Goal: Task Accomplishment & Management: Use online tool/utility

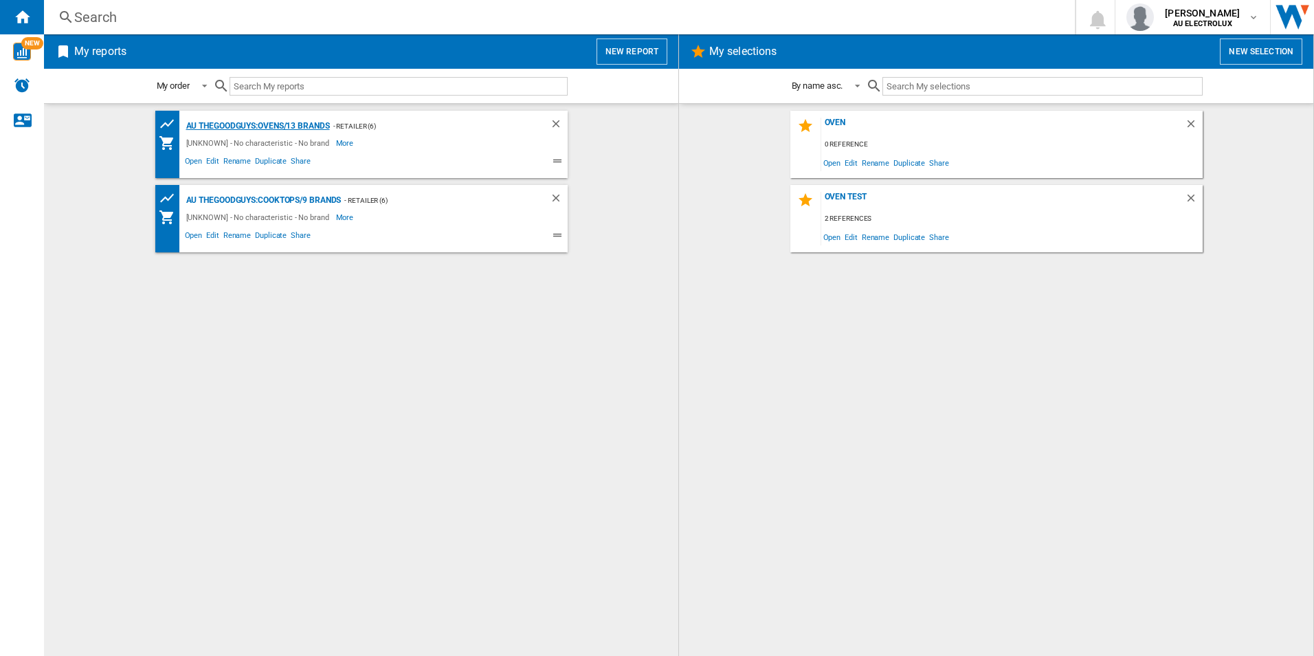
click at [300, 125] on div "AU THEGOODGUYS:Ovens/13 brands" at bounding box center [256, 126] width 147 height 17
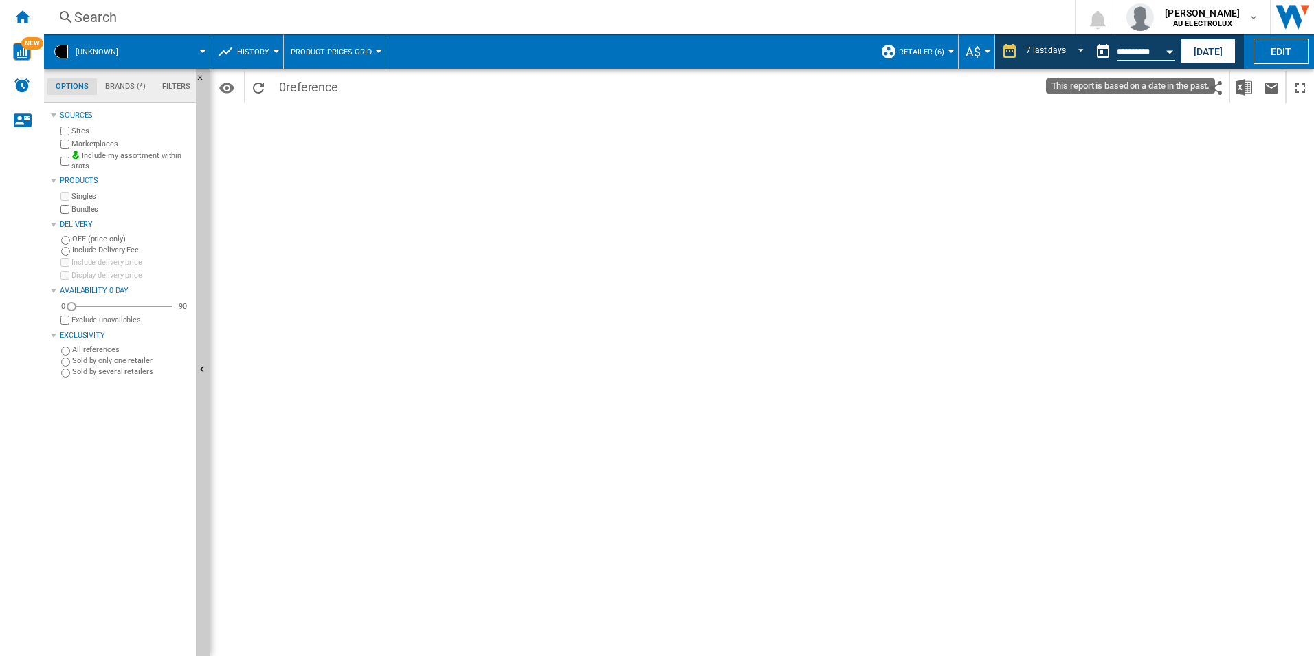
click at [1171, 50] on div "Open calendar" at bounding box center [1170, 51] width 7 height 3
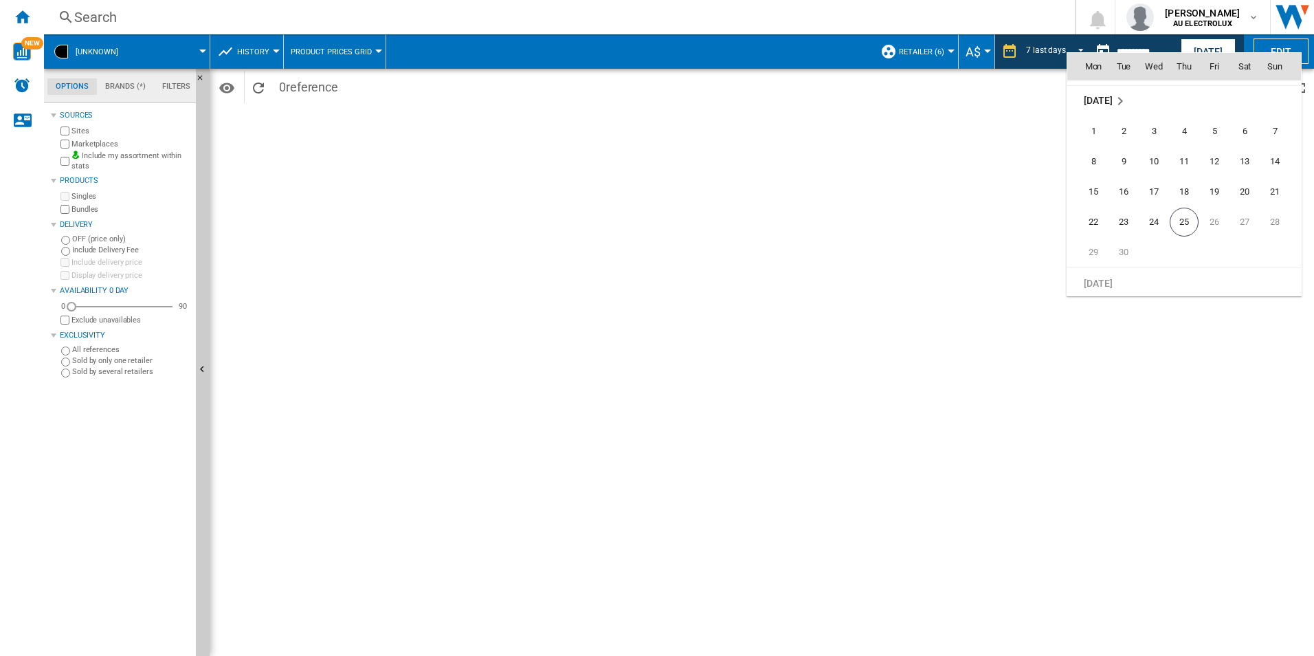
scroll to position [6560, 0]
click at [1272, 181] on span "21" at bounding box center [1274, 185] width 27 height 27
type input "**********"
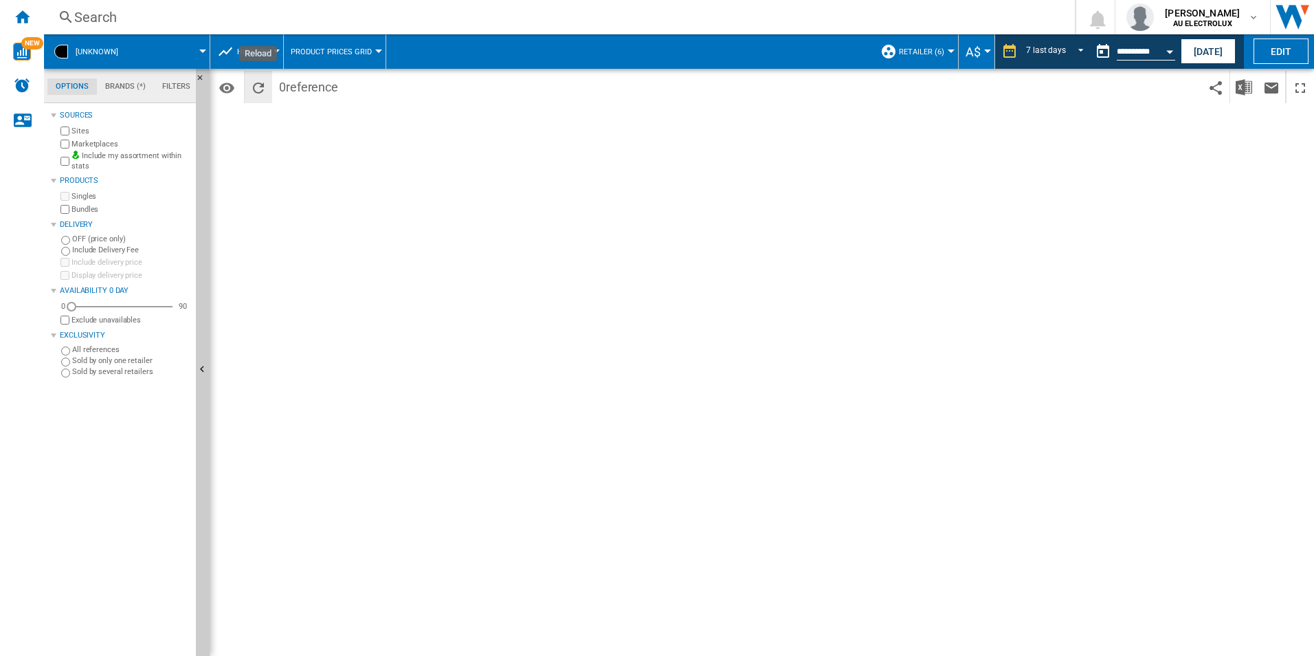
click at [260, 86] on ng-md-icon "Reload" at bounding box center [258, 88] width 16 height 16
click at [21, 53] on img "WiseCard" at bounding box center [22, 52] width 18 height 18
drag, startPoint x: 72, startPoint y: 307, endPoint x: 87, endPoint y: 307, distance: 14.4
click at [87, 307] on div "Availability" at bounding box center [85, 307] width 14 height 14
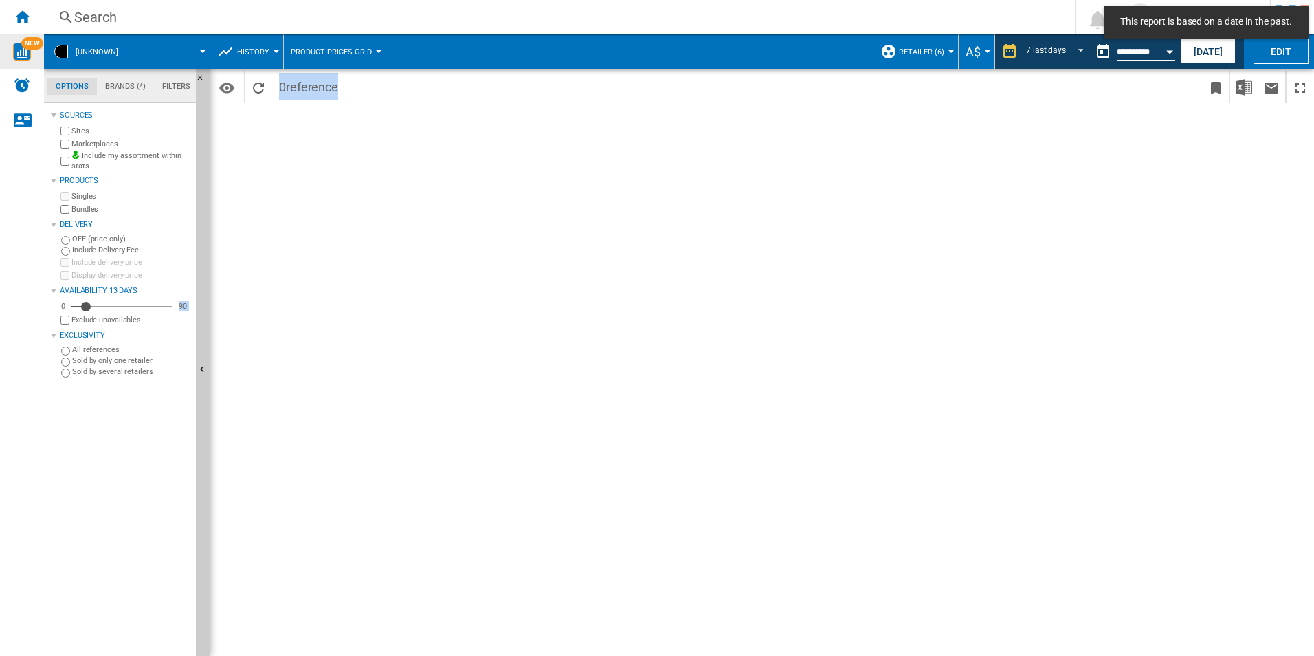
drag, startPoint x: 93, startPoint y: 306, endPoint x: 157, endPoint y: 407, distance: 119.6
click at [157, 407] on div "Sources Sites Marketplaces Include my assortment within stats Products Singles …" at bounding box center [121, 381] width 140 height 549
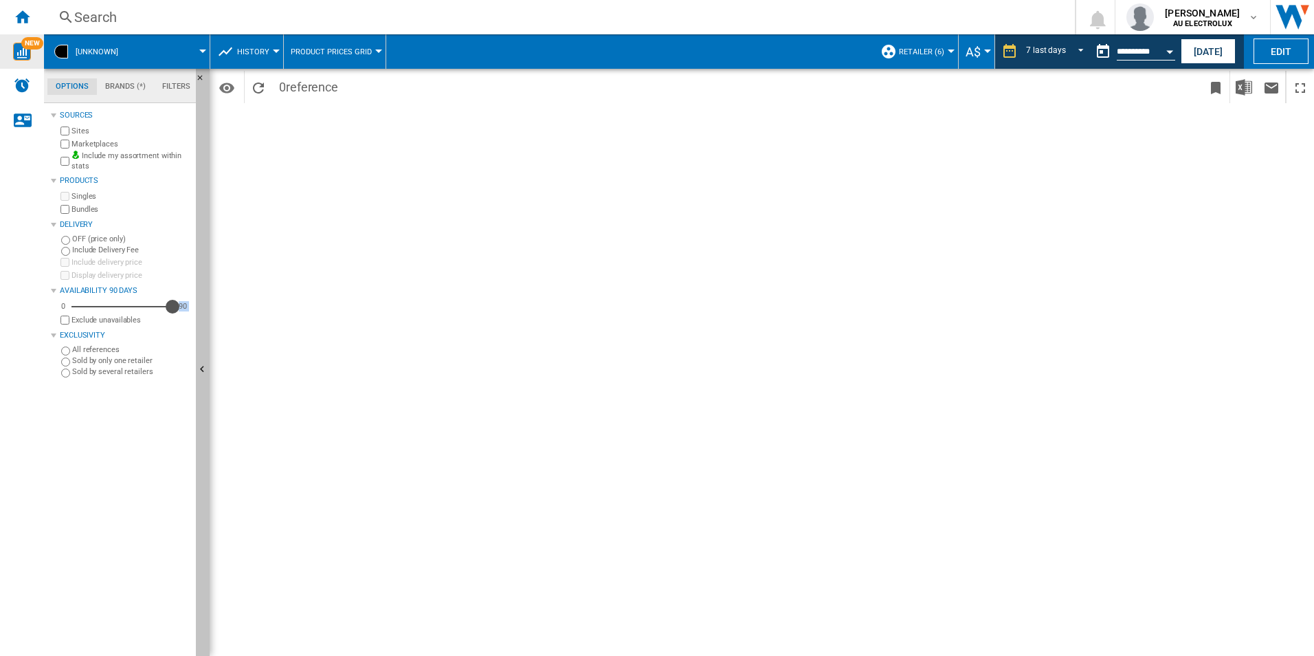
drag, startPoint x: 83, startPoint y: 306, endPoint x: 205, endPoint y: 307, distance: 121.7
click at [205, 307] on div "Options Brands (*) Filters Options Brands (*) Filters Sources Sites Marketplace…" at bounding box center [127, 362] width 166 height 587
click at [344, 51] on span "Product prices grid" at bounding box center [331, 51] width 81 height 9
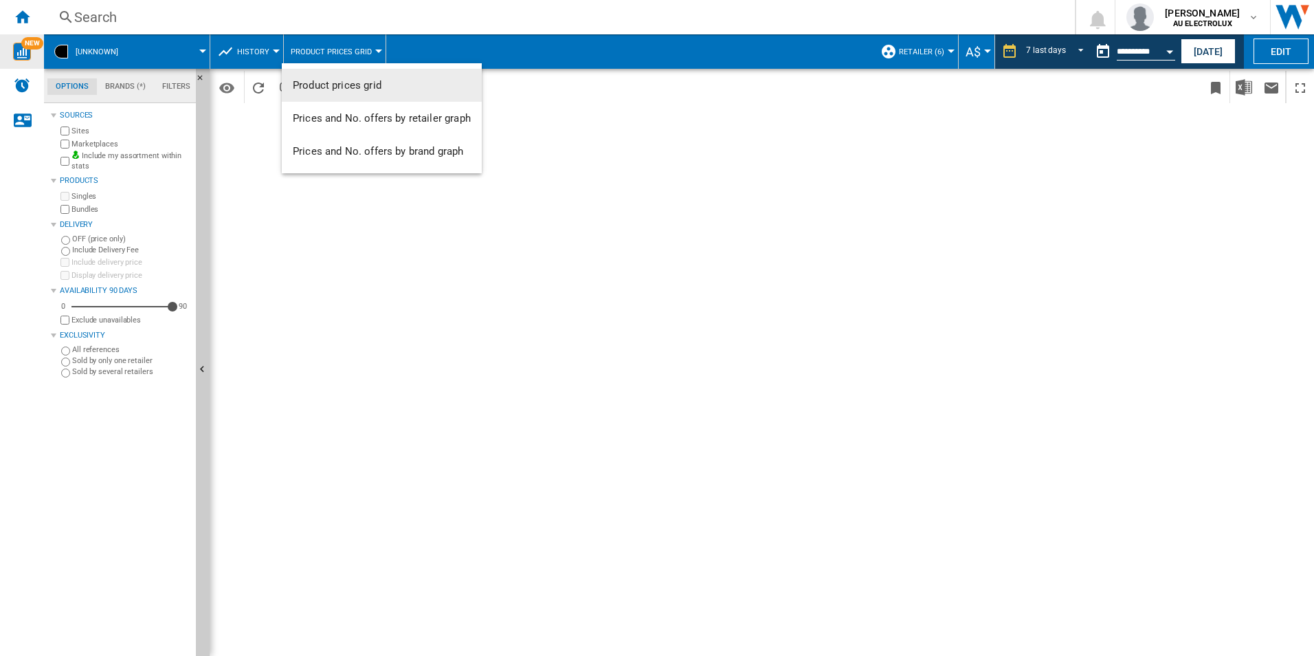
click at [342, 91] on button "Product prices grid" at bounding box center [382, 85] width 200 height 33
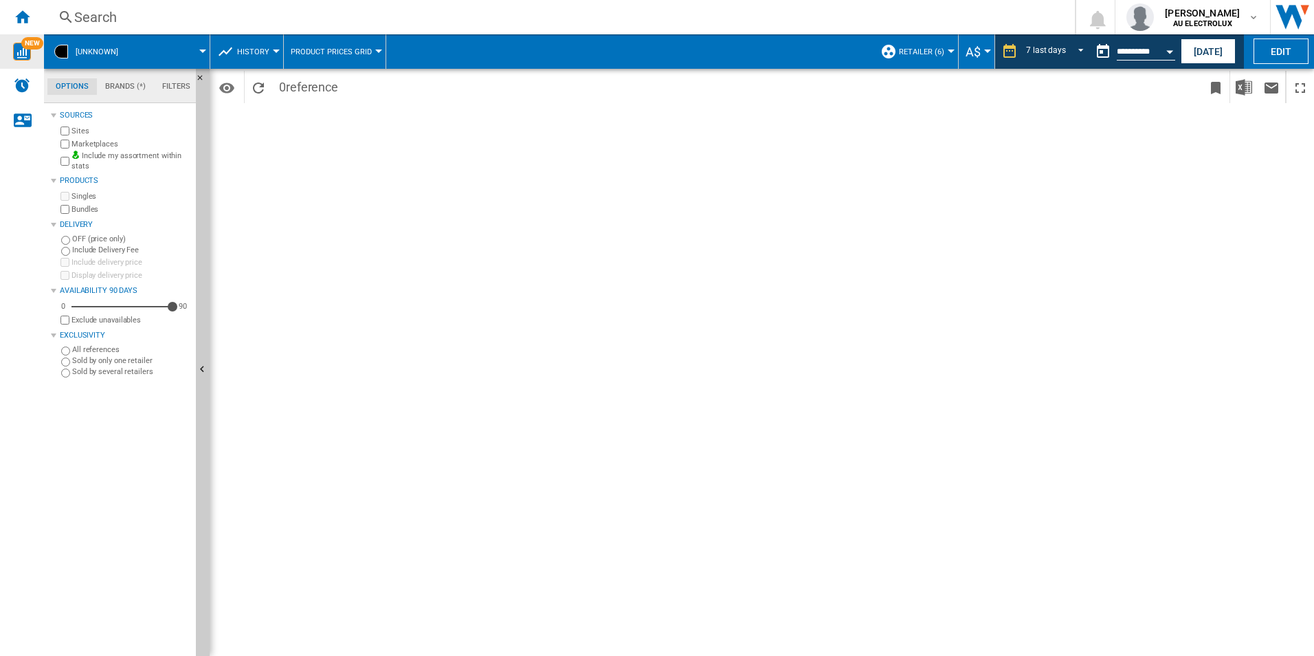
click at [936, 49] on span "Retailer (6)" at bounding box center [921, 51] width 45 height 9
click at [936, 49] on md-backdrop at bounding box center [657, 328] width 1314 height 656
click at [1070, 45] on span "REPORTS.WIZARD.STEPS.REPORT.STEPS.REPORT_OPTIONS.PERIOD: 7 last days" at bounding box center [1077, 50] width 16 height 12
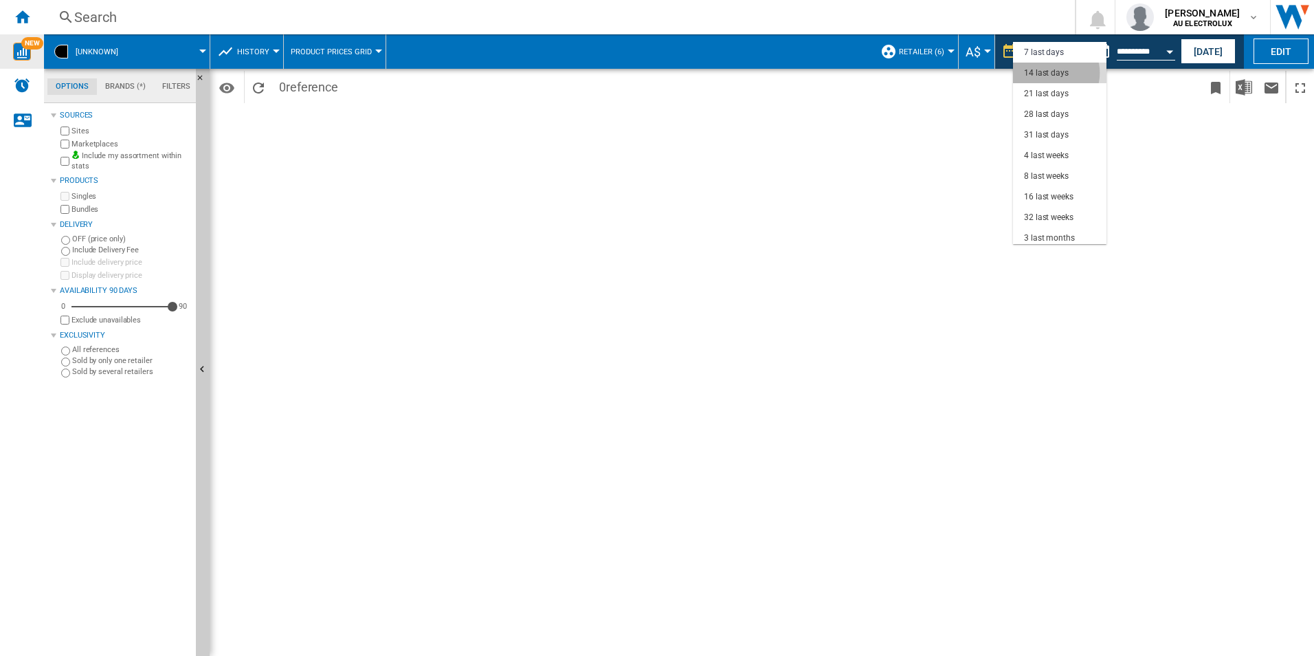
click at [1053, 73] on div "14 last days" at bounding box center [1046, 73] width 45 height 12
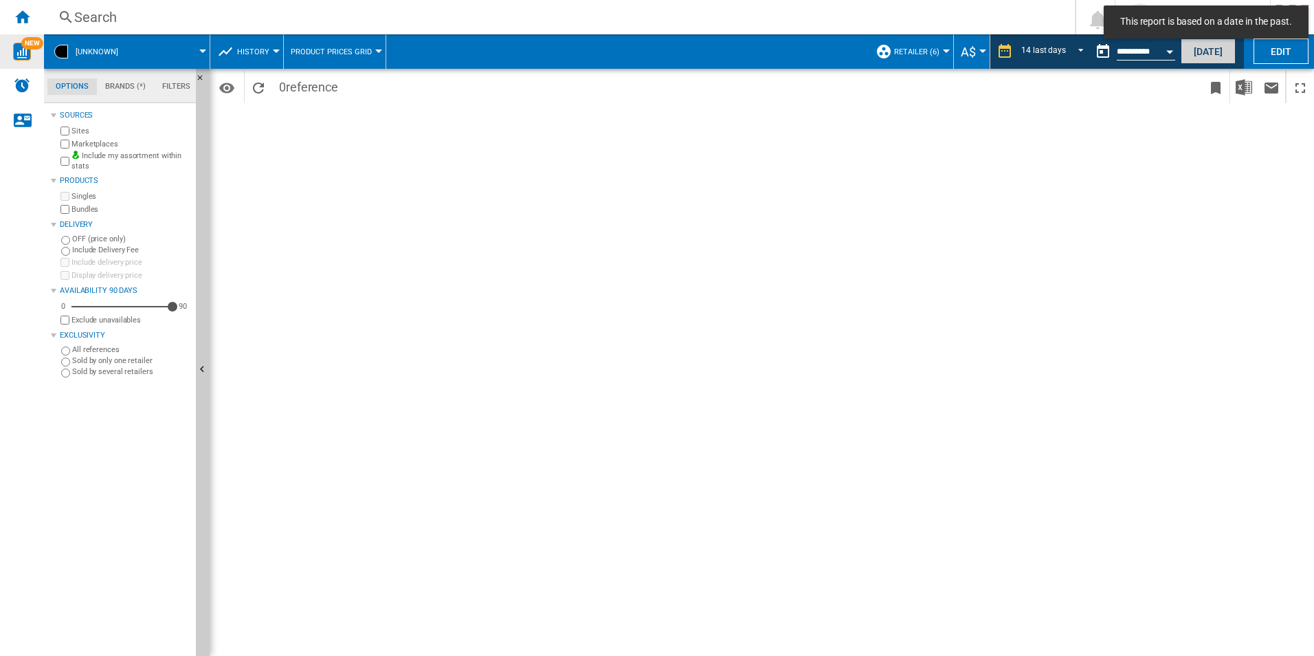
click at [1205, 54] on button "[DATE]" at bounding box center [1208, 50] width 55 height 25
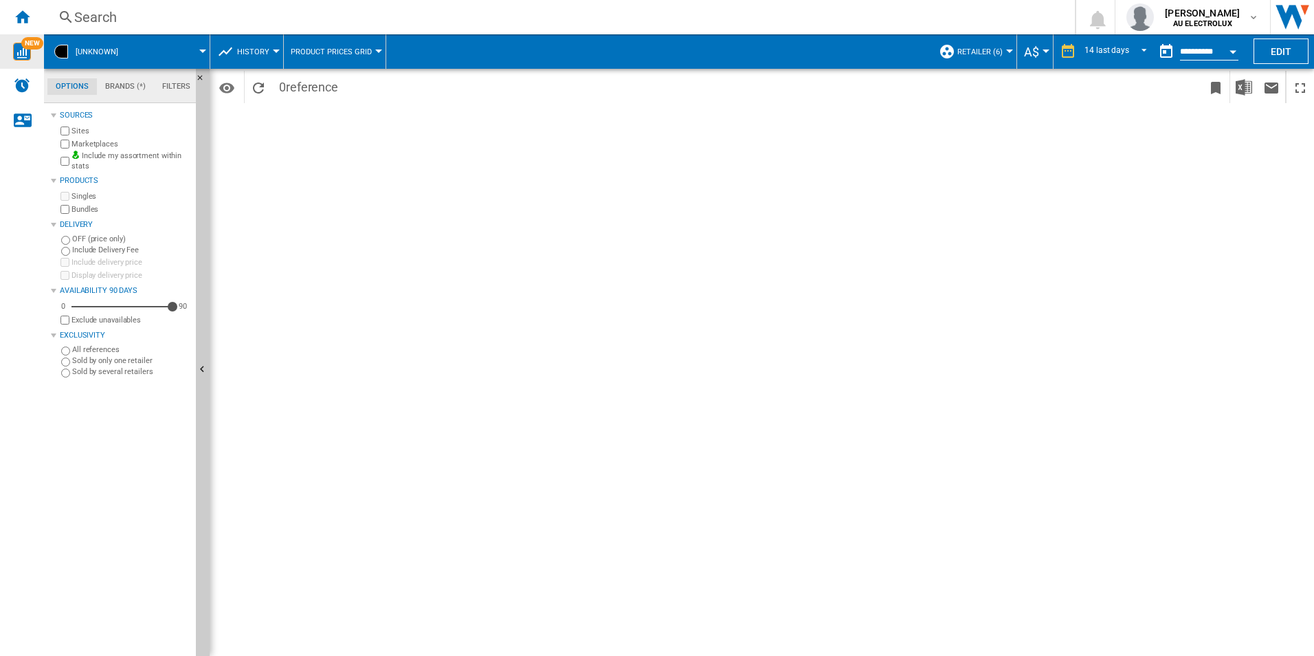
click at [123, 88] on md-tab-item "Brands (*)" at bounding box center [125, 86] width 57 height 16
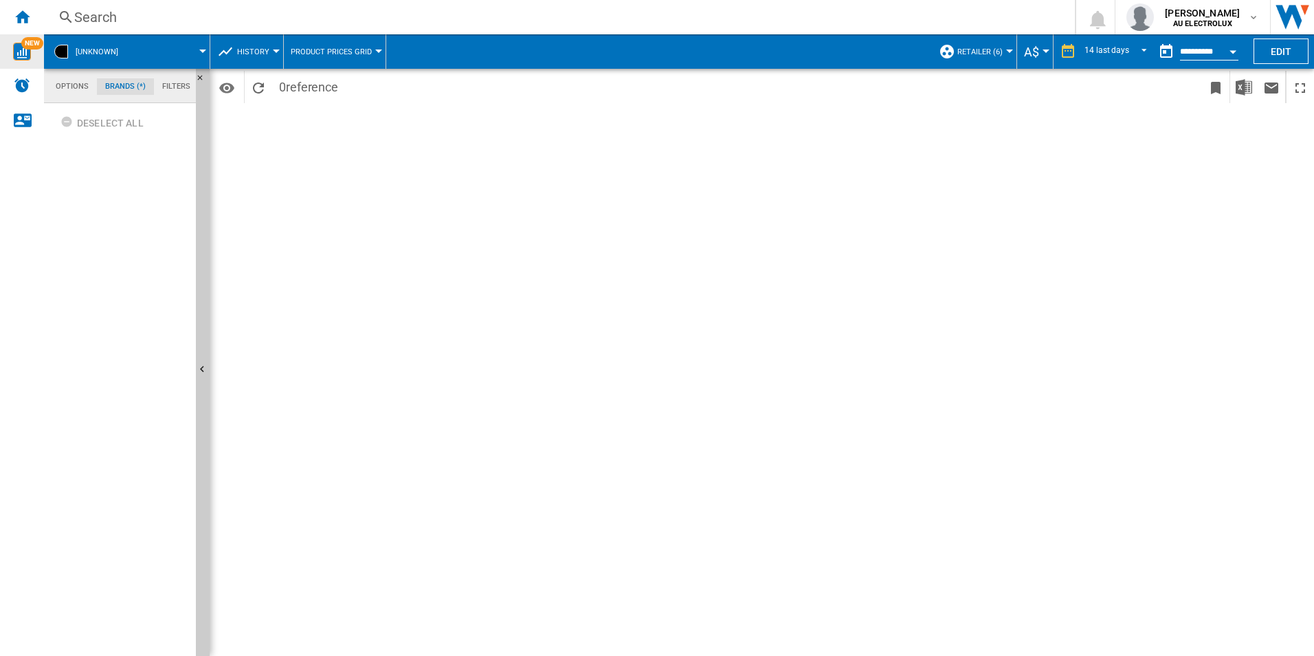
click at [69, 87] on md-tab-item "Options" at bounding box center [71, 86] width 49 height 16
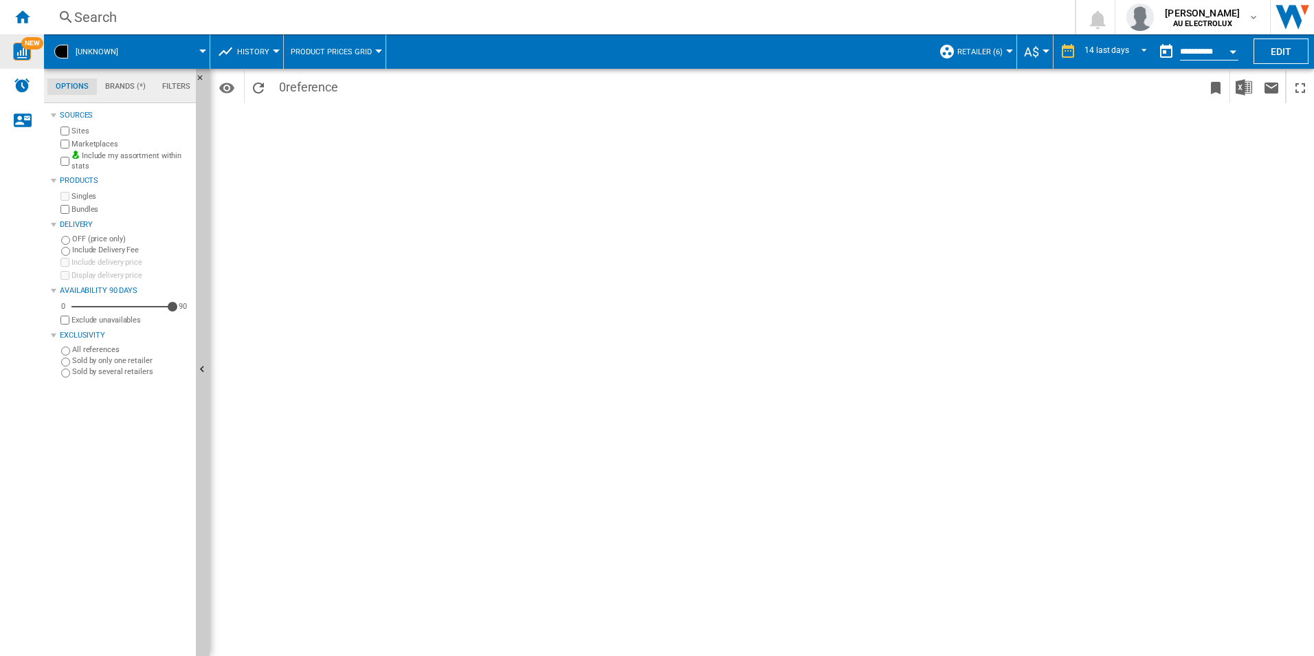
scroll to position [16, 0]
click at [23, 12] on ng-md-icon "Home" at bounding box center [22, 16] width 16 height 16
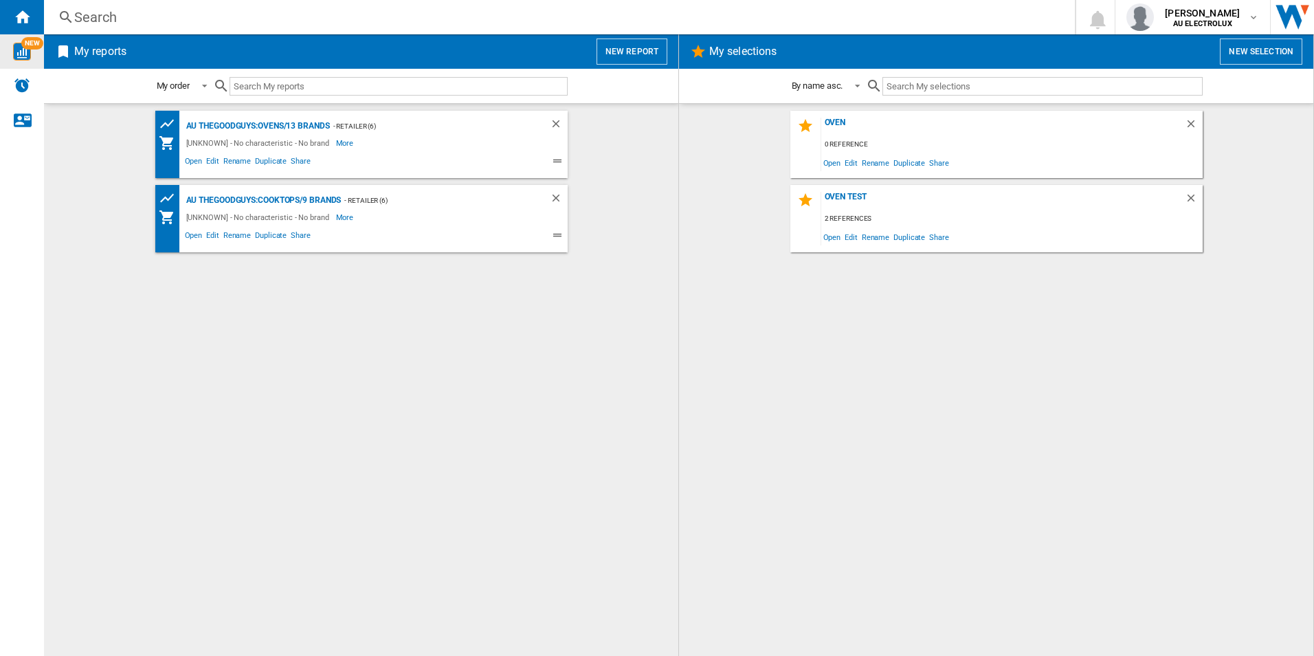
click at [1293, 58] on button "New selection" at bounding box center [1261, 51] width 82 height 26
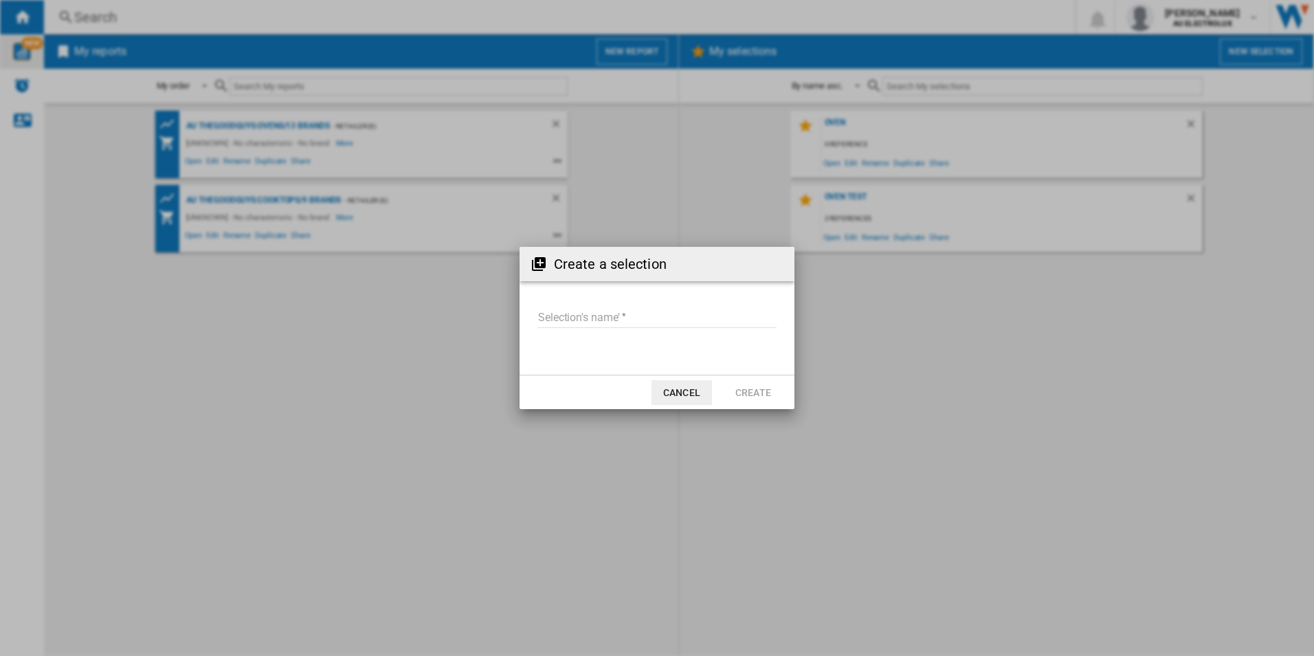
click at [1042, 344] on div "Create a selection Selection's name' Cancel Create" at bounding box center [657, 328] width 1314 height 656
click at [671, 399] on button "Cancel" at bounding box center [682, 392] width 60 height 25
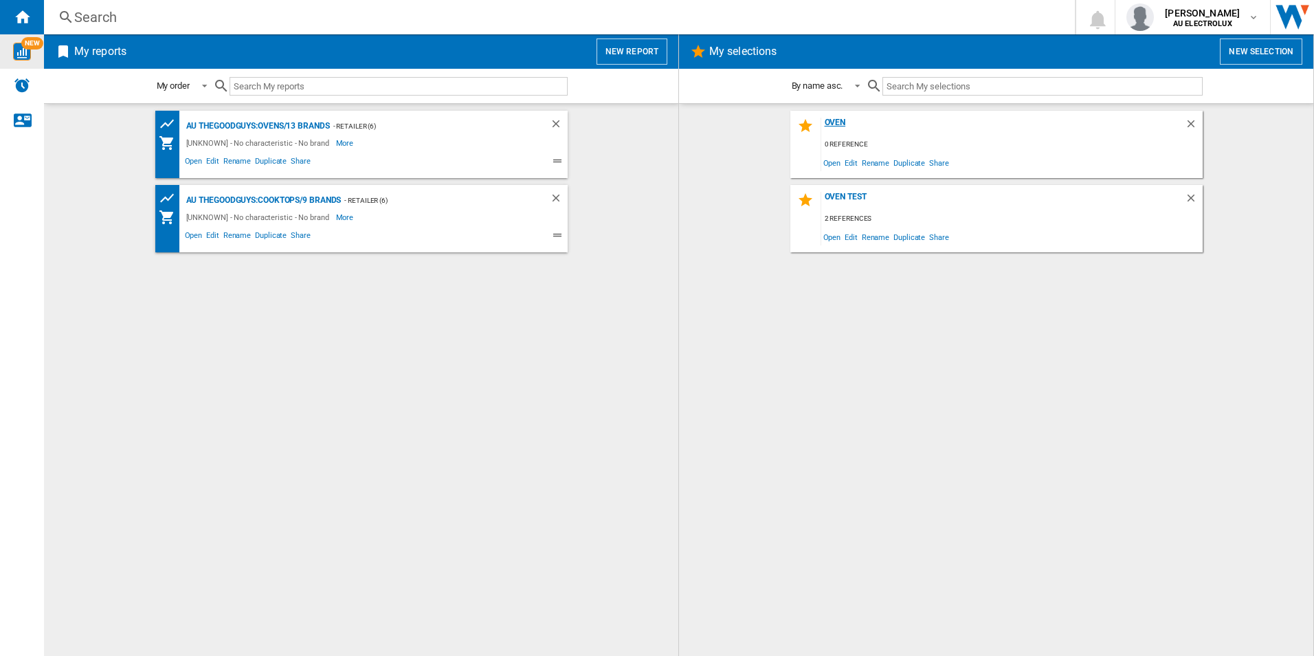
click at [840, 123] on div "Oven" at bounding box center [1004, 127] width 364 height 19
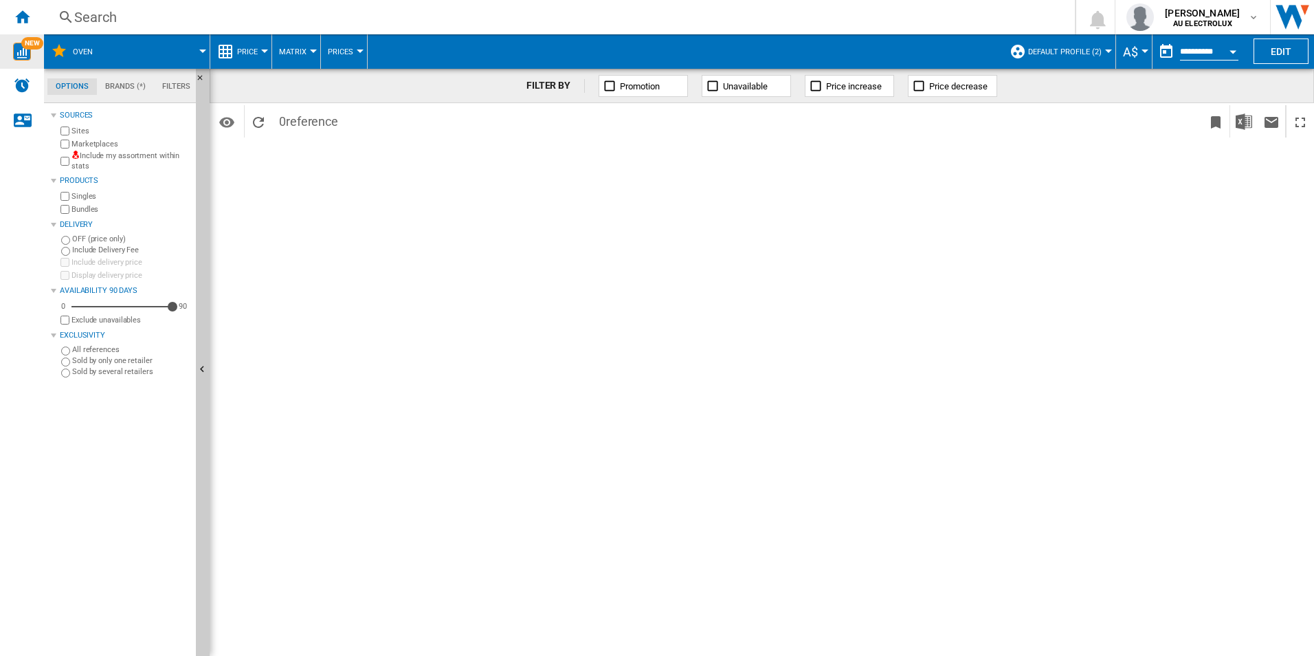
click at [243, 48] on span "Price" at bounding box center [247, 51] width 21 height 9
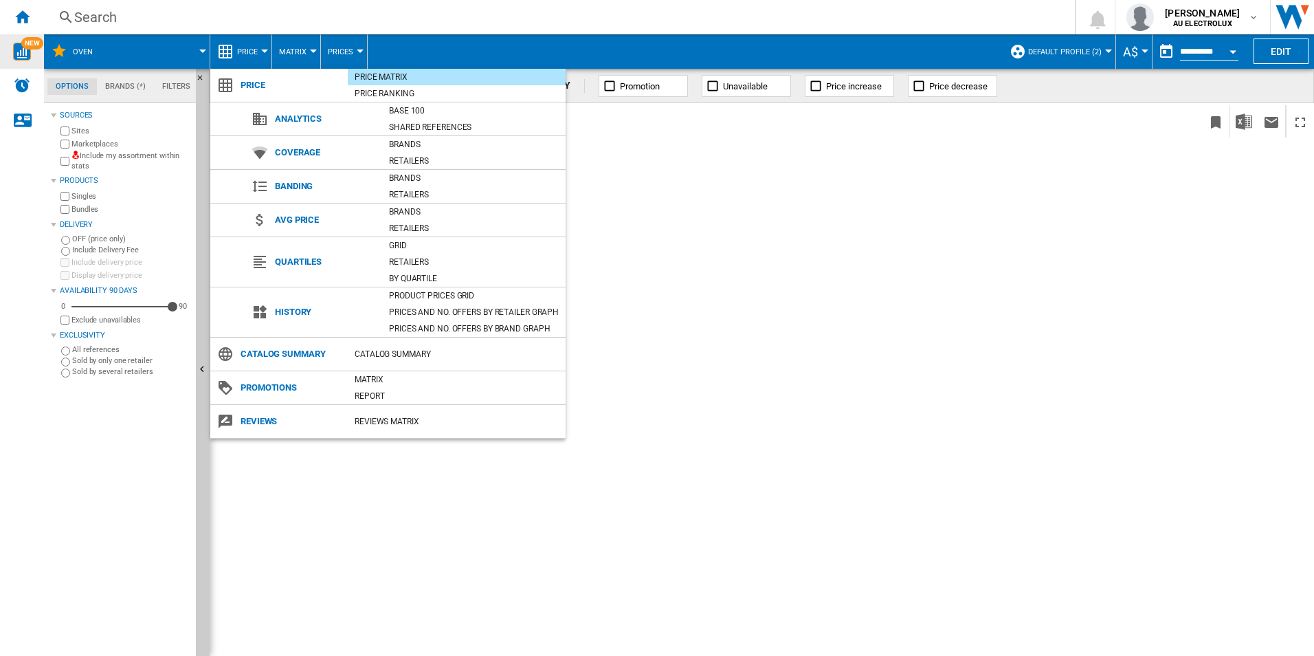
click at [243, 48] on md-backdrop at bounding box center [657, 328] width 1314 height 656
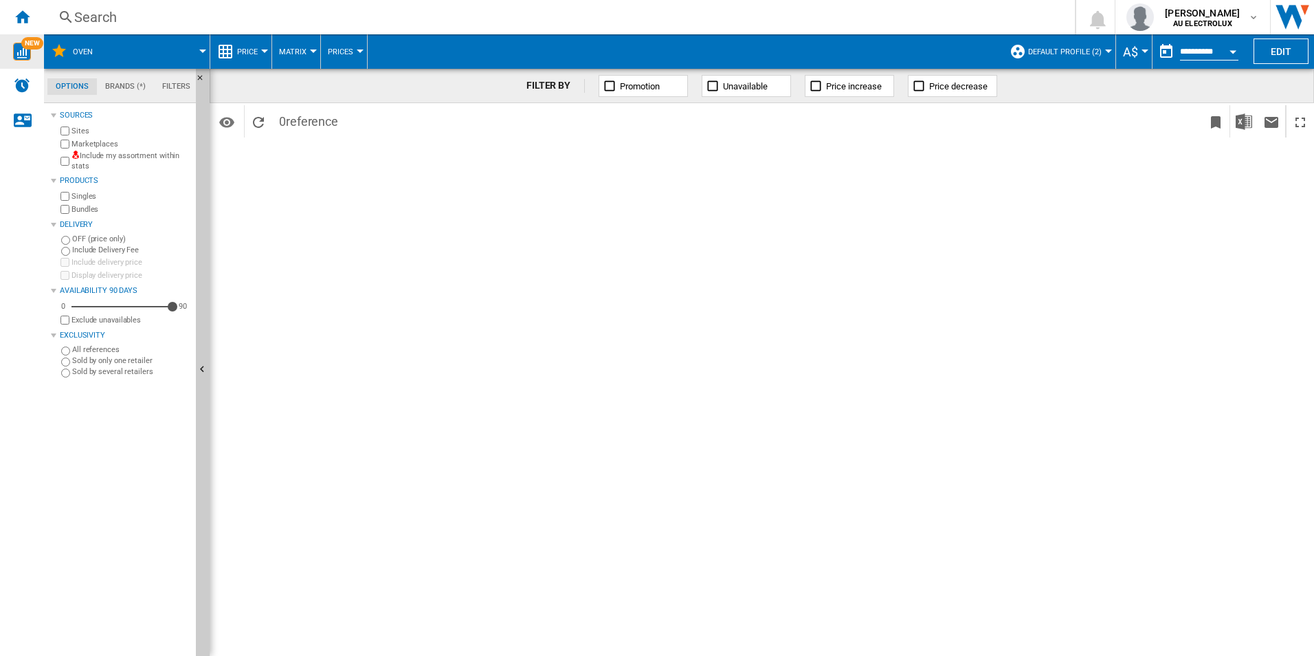
click at [84, 51] on span "Oven" at bounding box center [83, 51] width 20 height 9
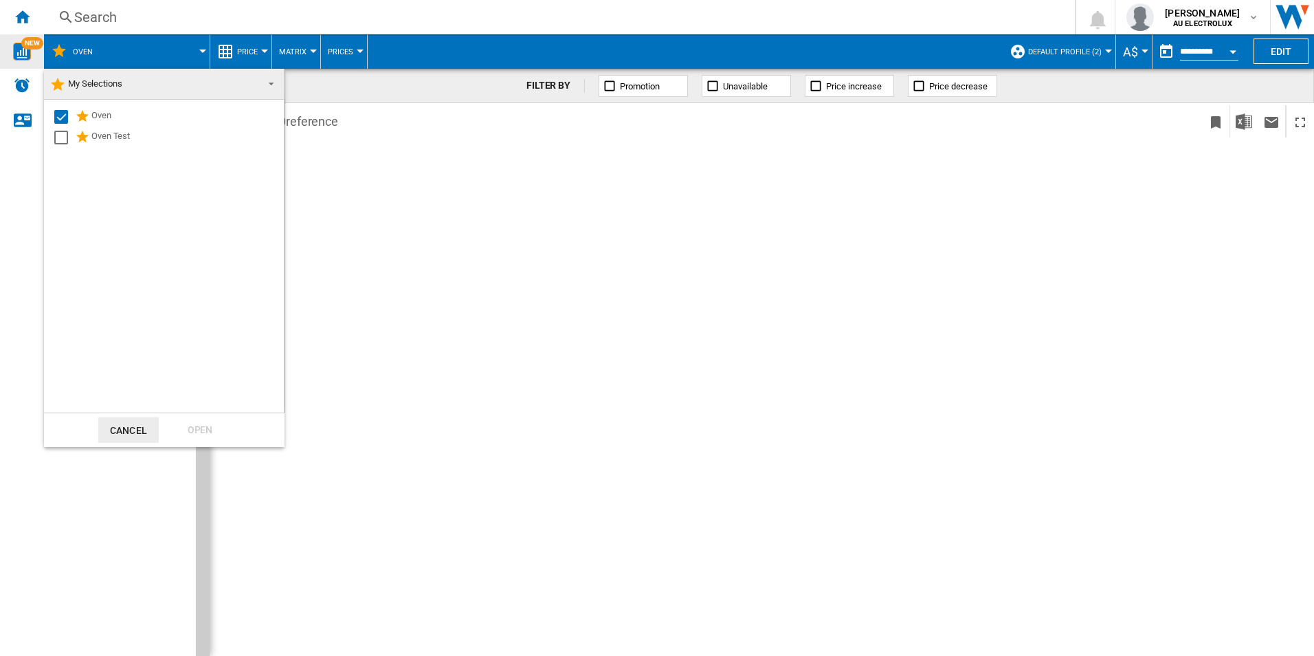
click at [84, 51] on md-backdrop at bounding box center [657, 328] width 1314 height 656
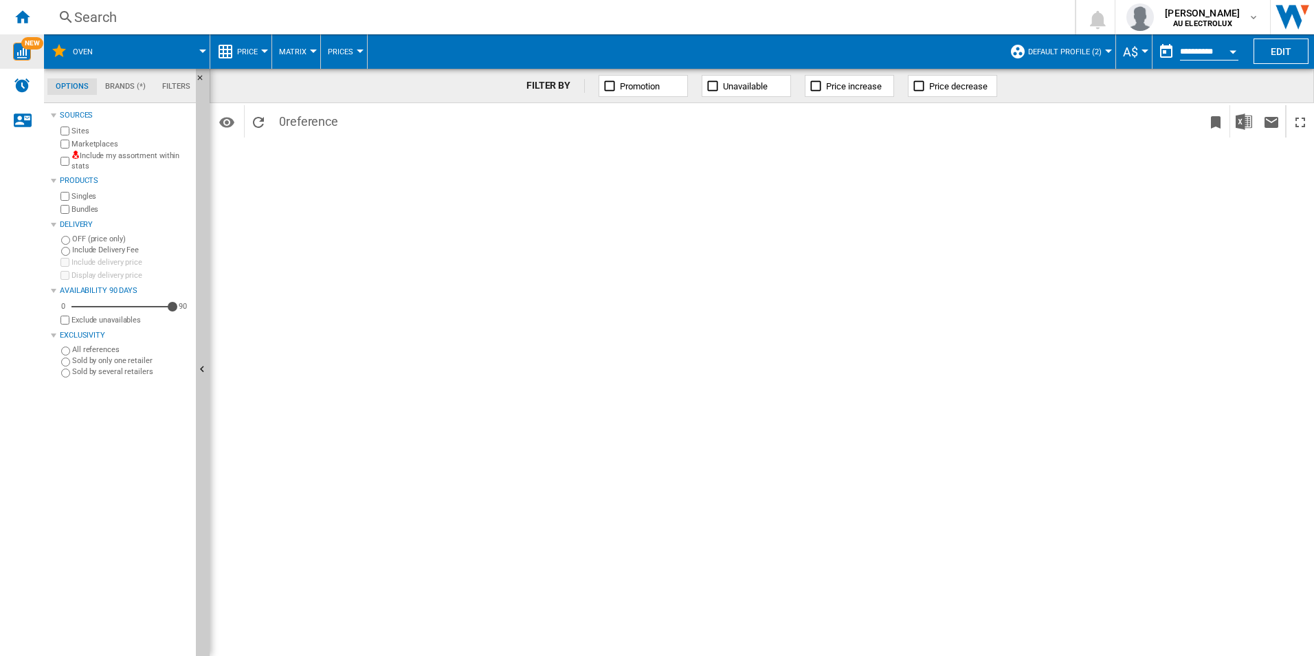
click at [255, 54] on span "Price" at bounding box center [247, 51] width 21 height 9
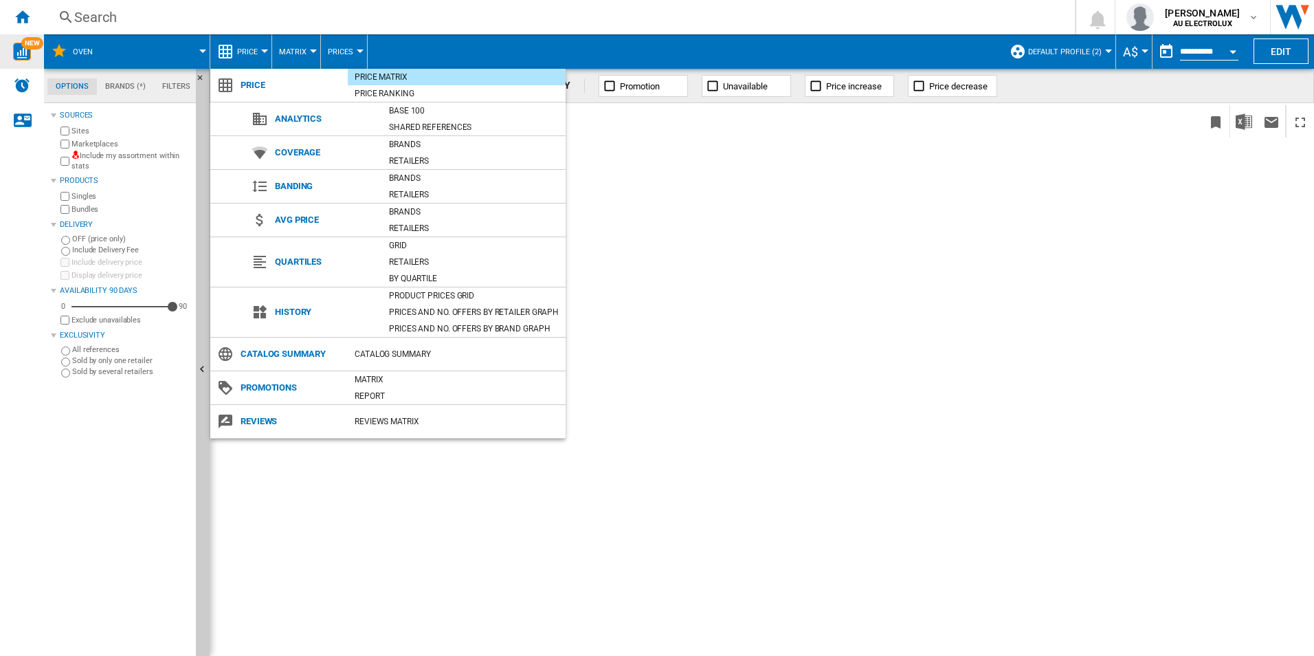
click at [297, 52] on md-backdrop at bounding box center [657, 328] width 1314 height 656
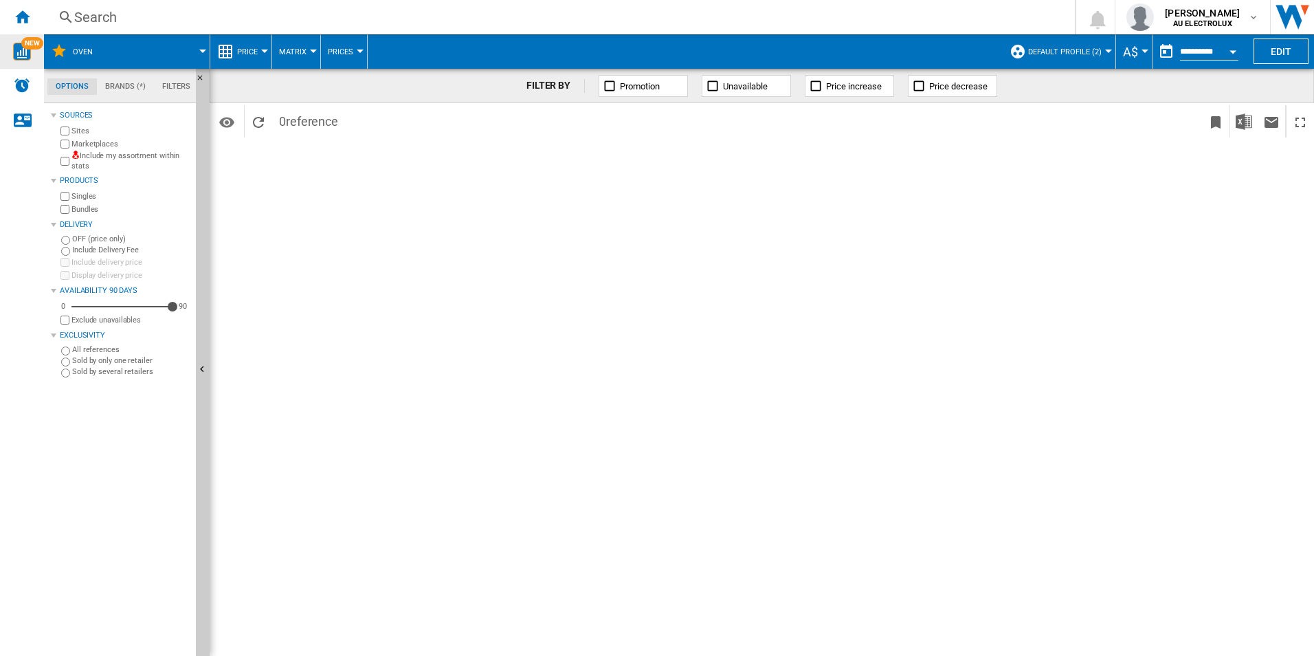
click at [298, 52] on span "Matrix" at bounding box center [292, 51] width 27 height 9
click at [298, 52] on md-backdrop at bounding box center [657, 328] width 1314 height 656
click at [349, 49] on span "Prices" at bounding box center [340, 51] width 25 height 9
click at [641, 239] on md-backdrop at bounding box center [657, 328] width 1314 height 656
click at [1270, 55] on button "Edit" at bounding box center [1281, 50] width 55 height 25
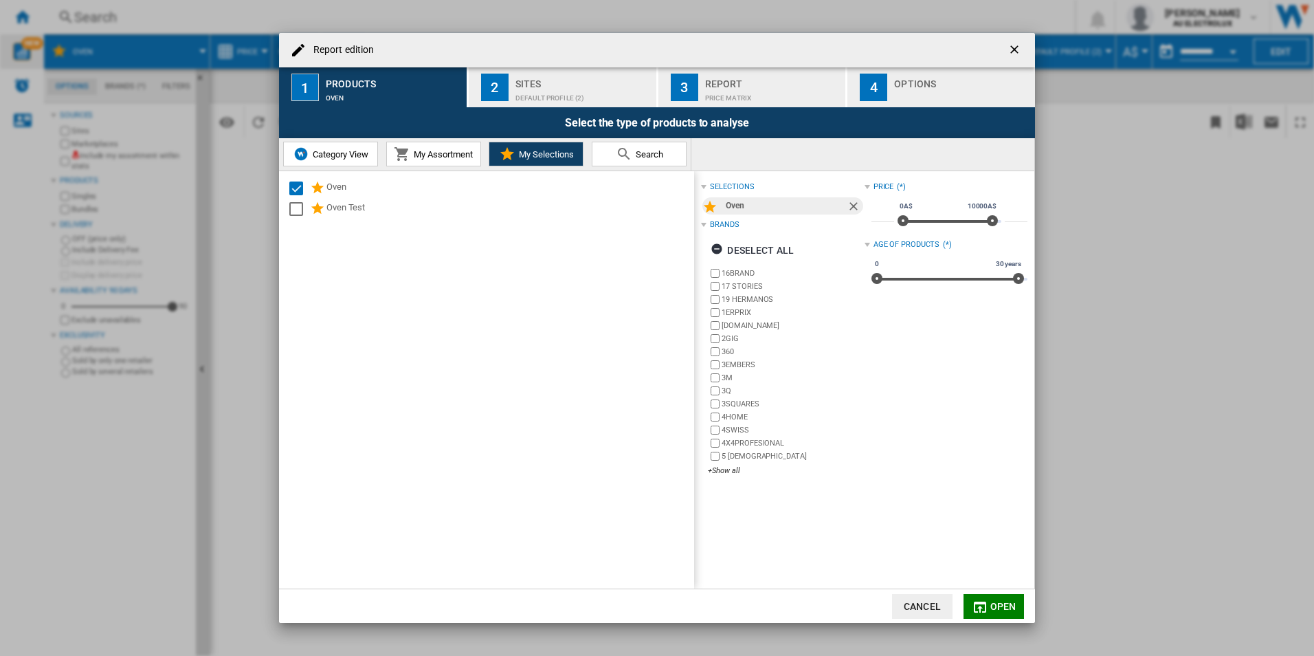
click at [454, 157] on span "My Assortment" at bounding box center [441, 154] width 63 height 10
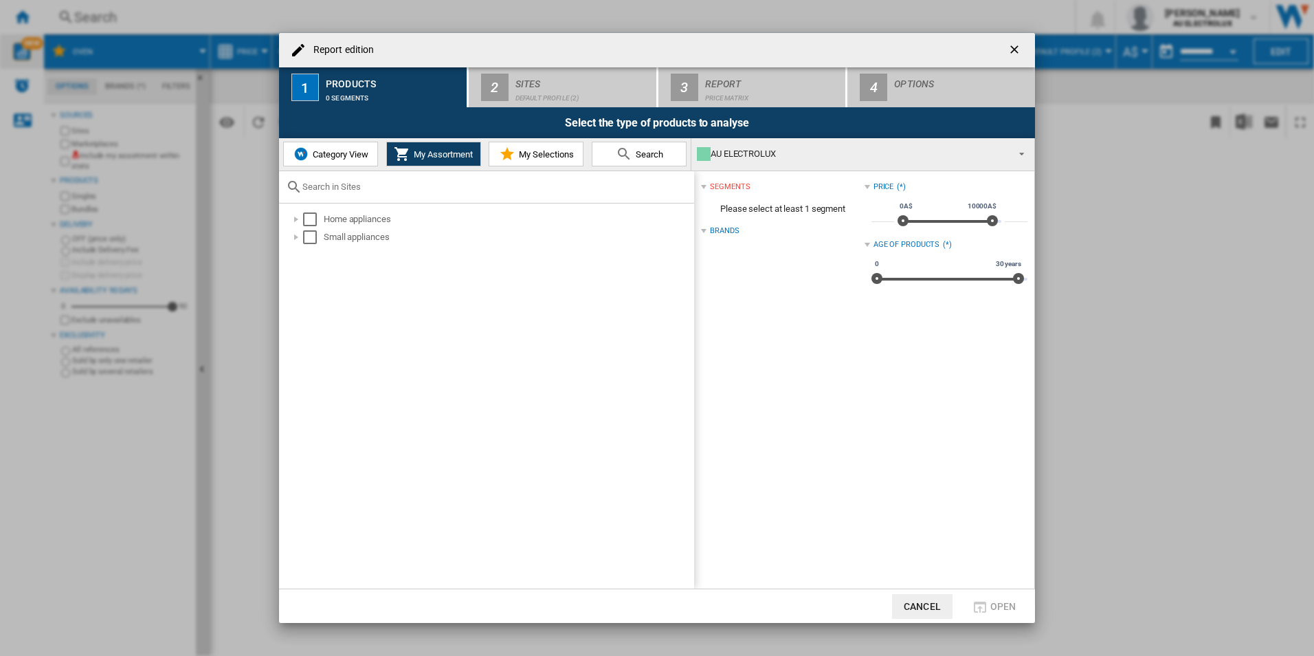
click at [536, 157] on span "My Selections" at bounding box center [545, 154] width 58 height 10
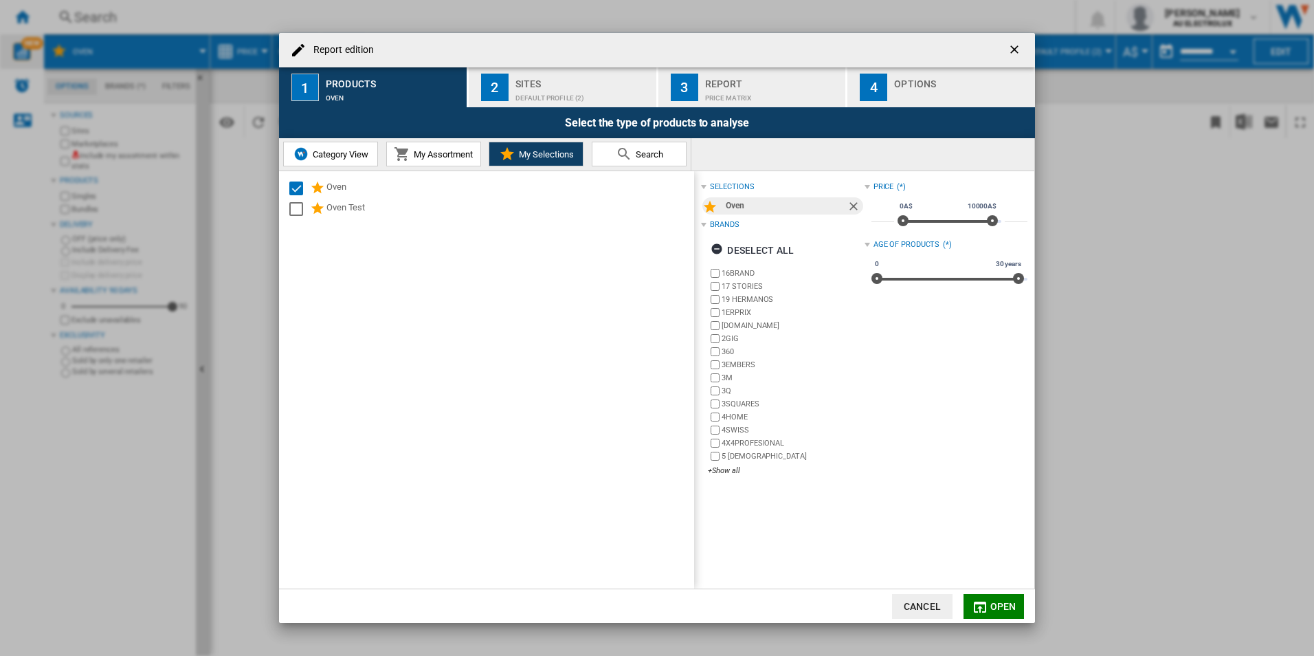
drag, startPoint x: 1000, startPoint y: 609, endPoint x: 1005, endPoint y: 602, distance: 9.0
click at [1002, 609] on span "Open" at bounding box center [1004, 606] width 26 height 11
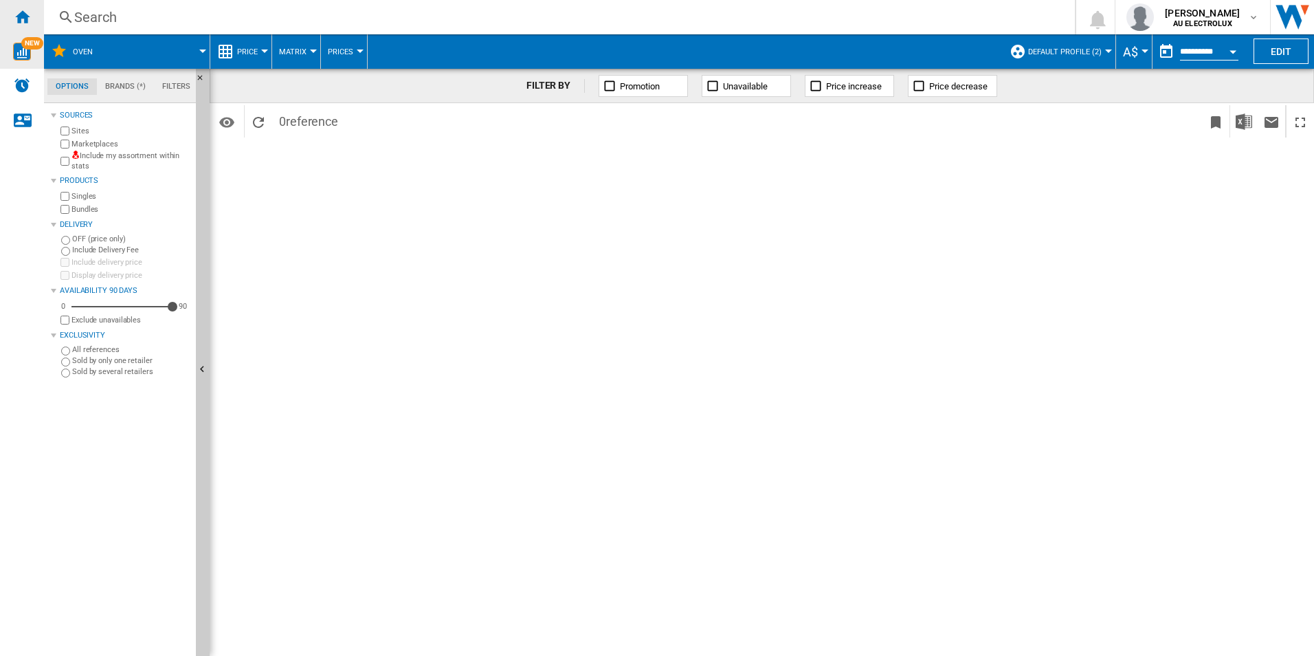
click at [25, 13] on ng-md-icon "Home" at bounding box center [22, 16] width 16 height 16
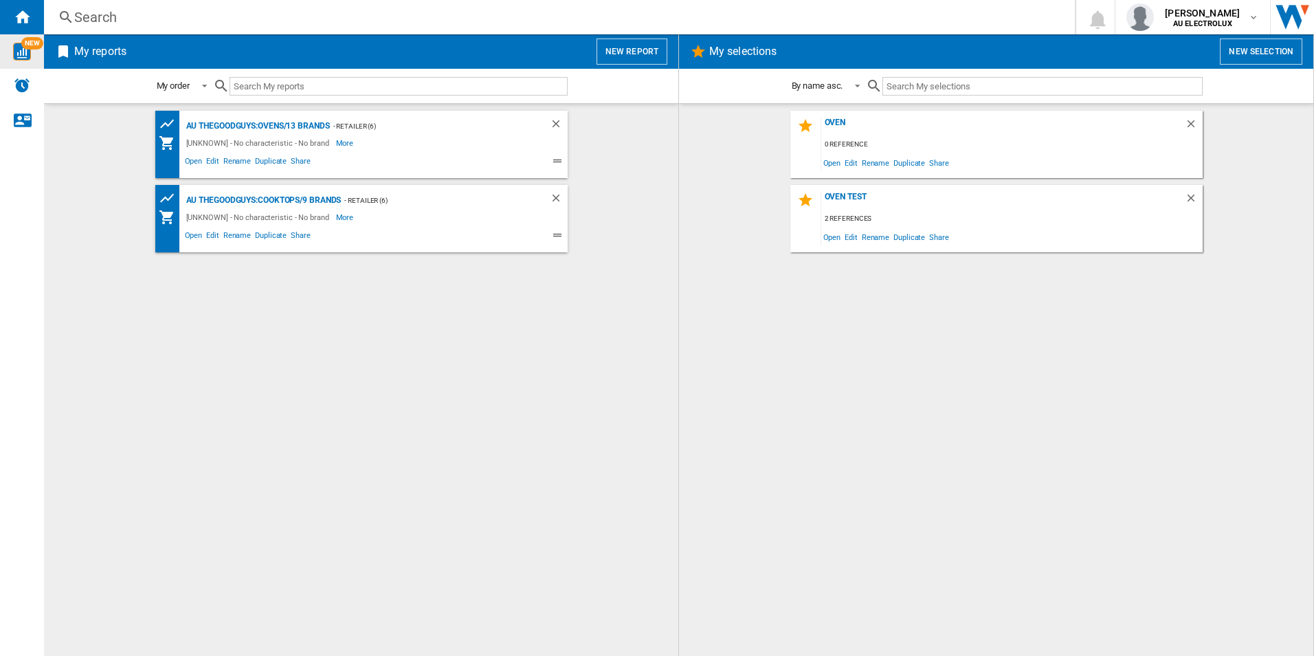
click at [642, 52] on button "New report" at bounding box center [632, 51] width 71 height 26
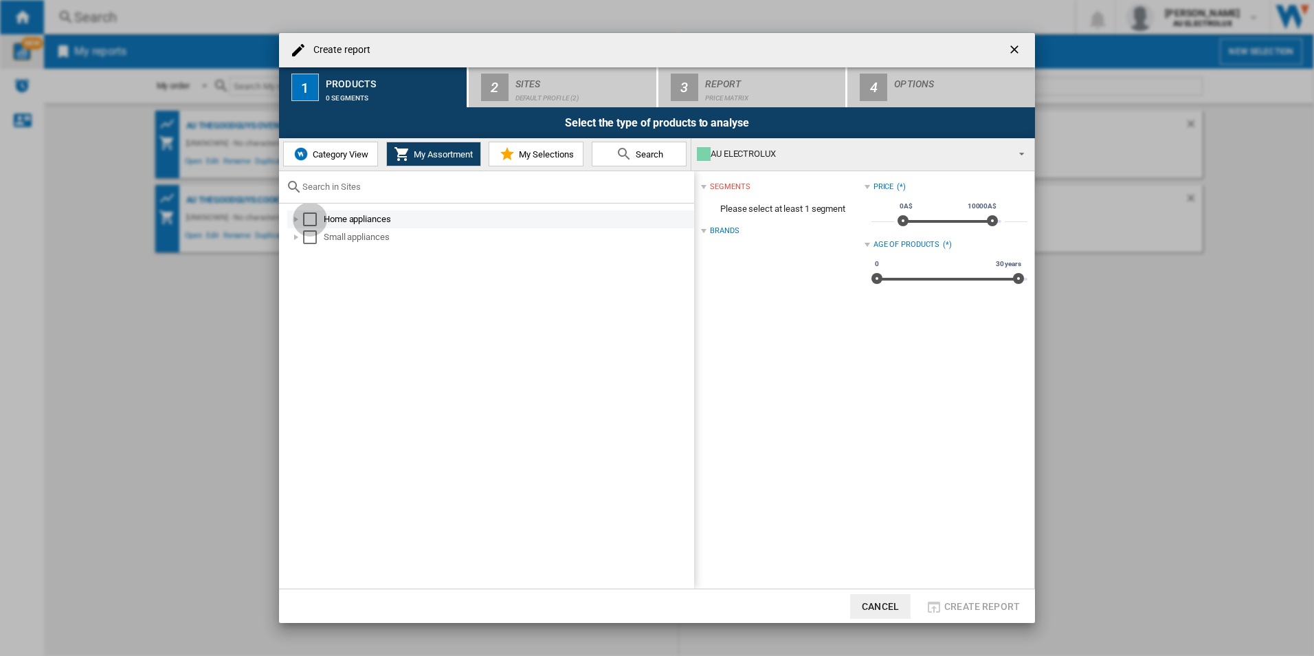
click at [313, 220] on div "Select" at bounding box center [310, 219] width 14 height 14
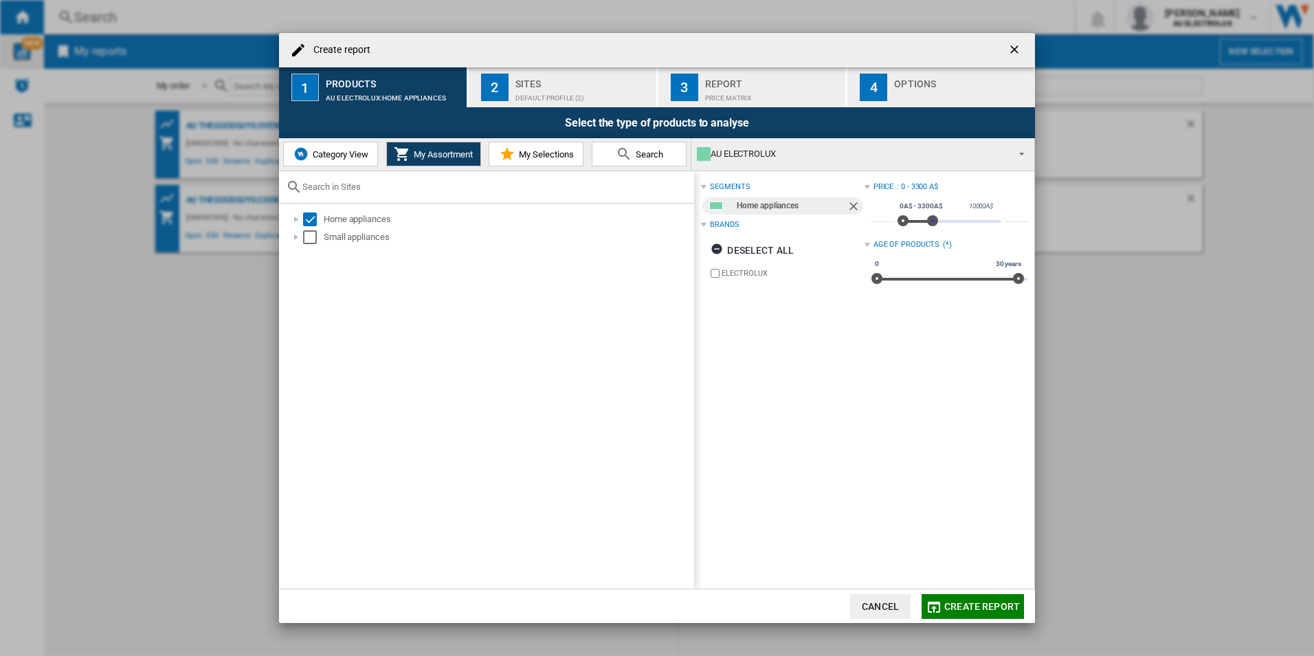
type input "****"
drag, startPoint x: 989, startPoint y: 220, endPoint x: 926, endPoint y: 219, distance: 63.3
click at [926, 219] on span at bounding box center [930, 220] width 11 height 11
drag, startPoint x: 1013, startPoint y: 278, endPoint x: 924, endPoint y: 290, distance: 90.1
click at [924, 290] on div "0 30 years 0 10 years1 m. 0 - 5 years11 m." at bounding box center [950, 272] width 156 height 37
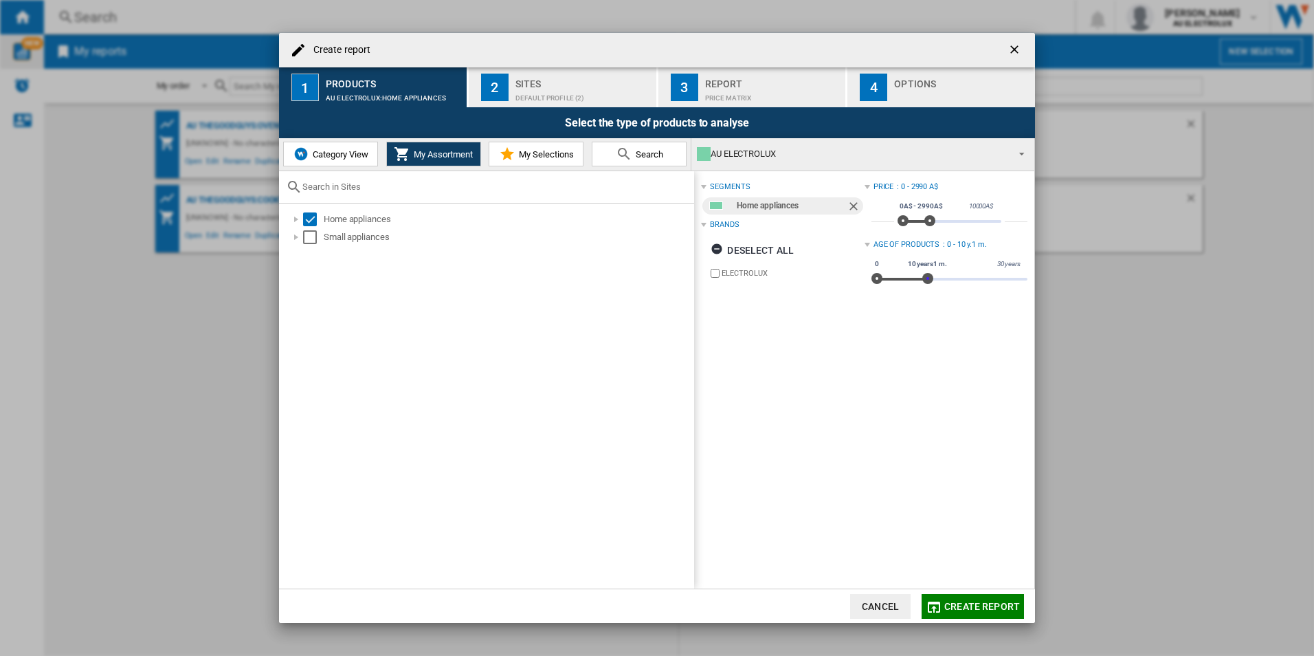
click at [531, 155] on span "My Selections" at bounding box center [545, 154] width 58 height 10
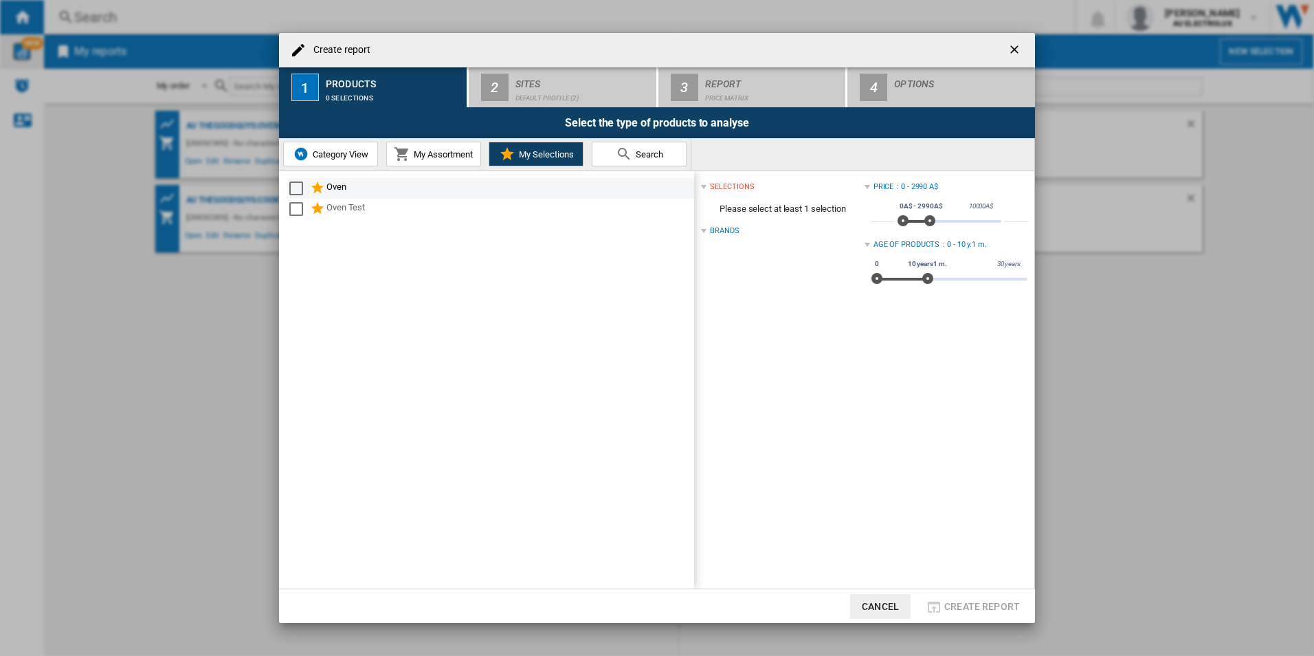
click at [301, 189] on div "Select" at bounding box center [296, 188] width 14 height 14
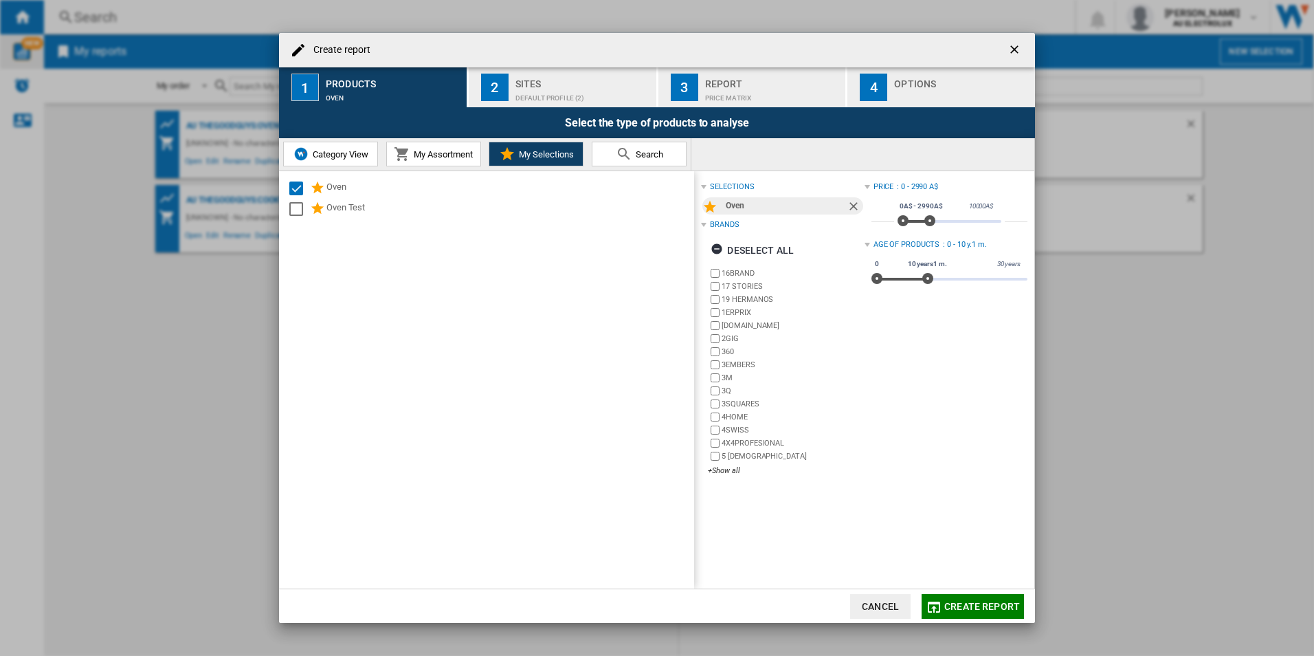
drag, startPoint x: 972, startPoint y: 604, endPoint x: 980, endPoint y: 602, distance: 7.7
click at [978, 604] on span "Create report" at bounding box center [983, 606] width 76 height 11
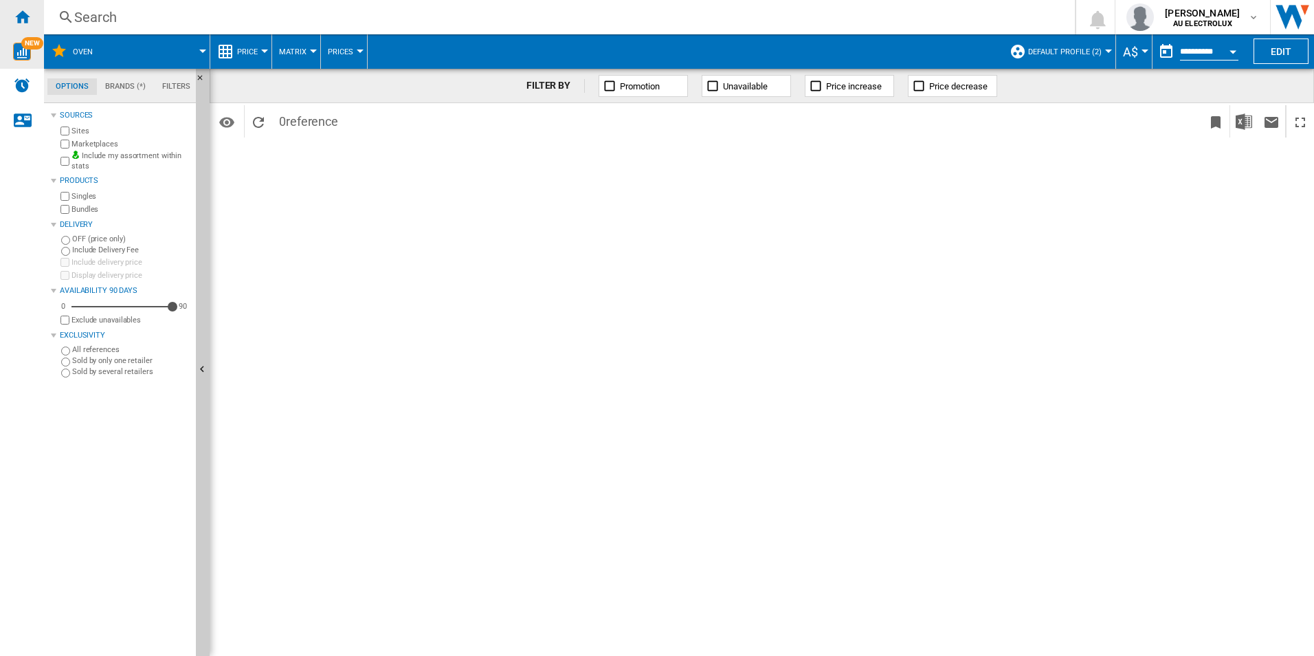
click at [20, 19] on ng-md-icon "Home" at bounding box center [22, 16] width 16 height 16
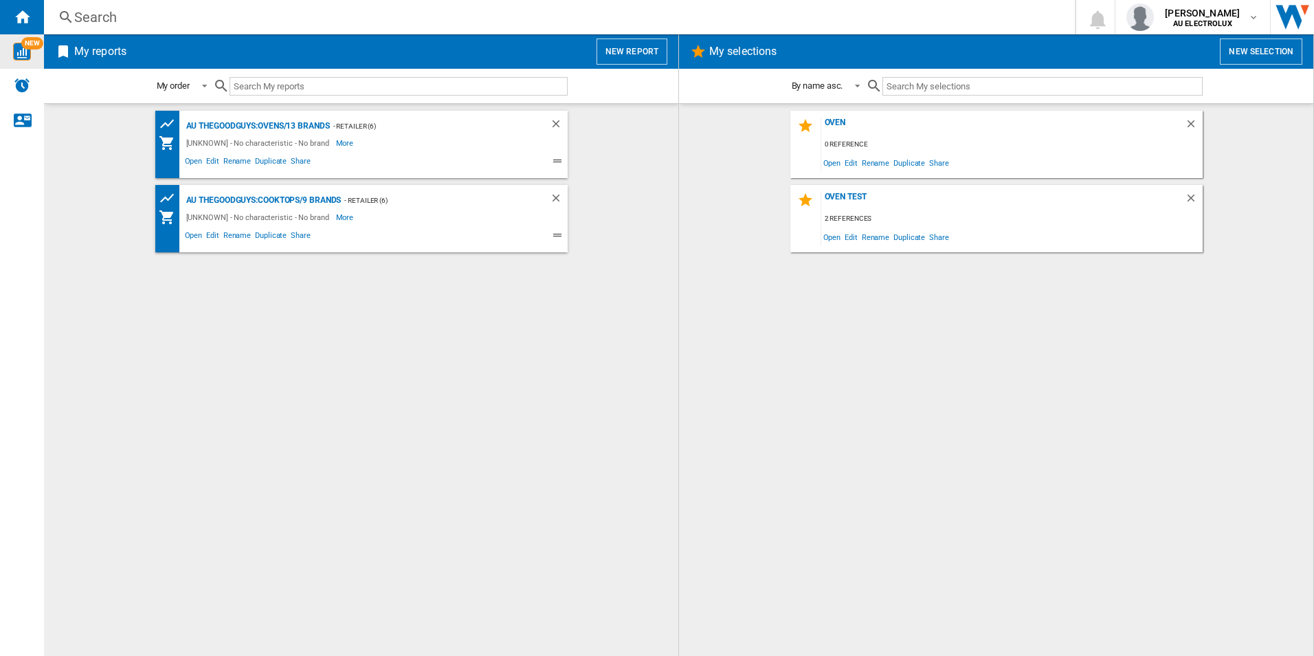
click at [626, 53] on button "New report" at bounding box center [632, 51] width 71 height 26
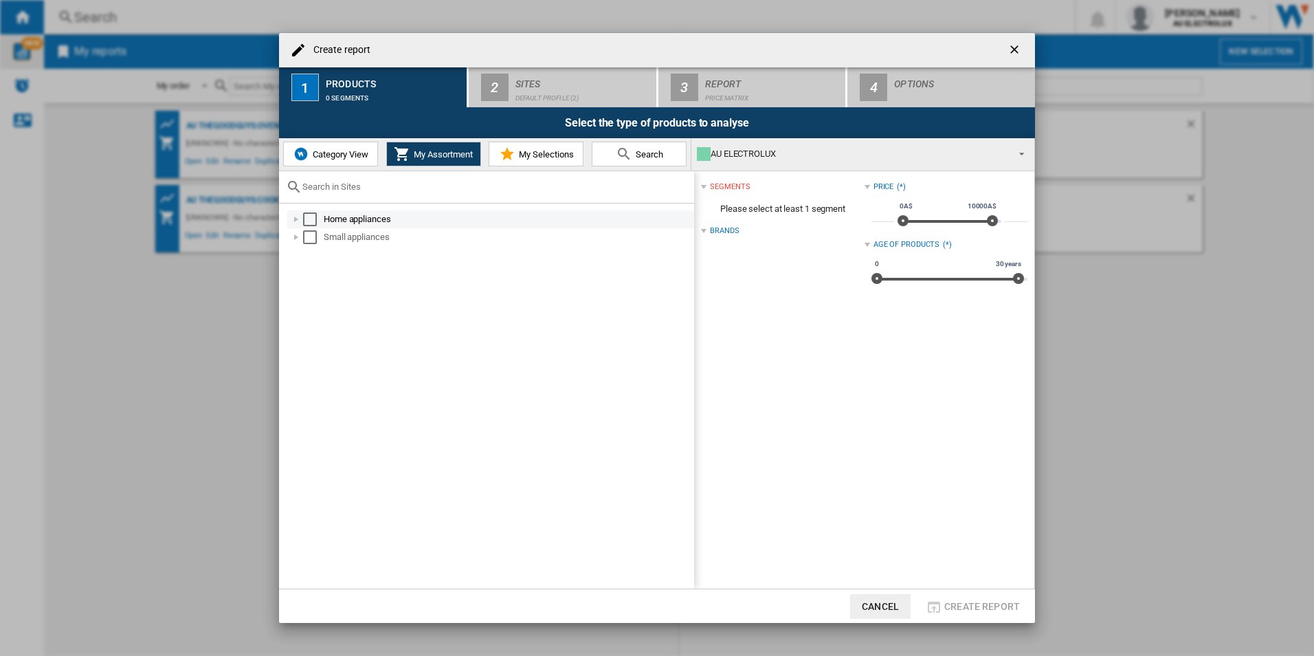
drag, startPoint x: 314, startPoint y: 214, endPoint x: 347, endPoint y: 210, distance: 33.3
click at [317, 213] on md-checkbox "Select" at bounding box center [313, 219] width 21 height 14
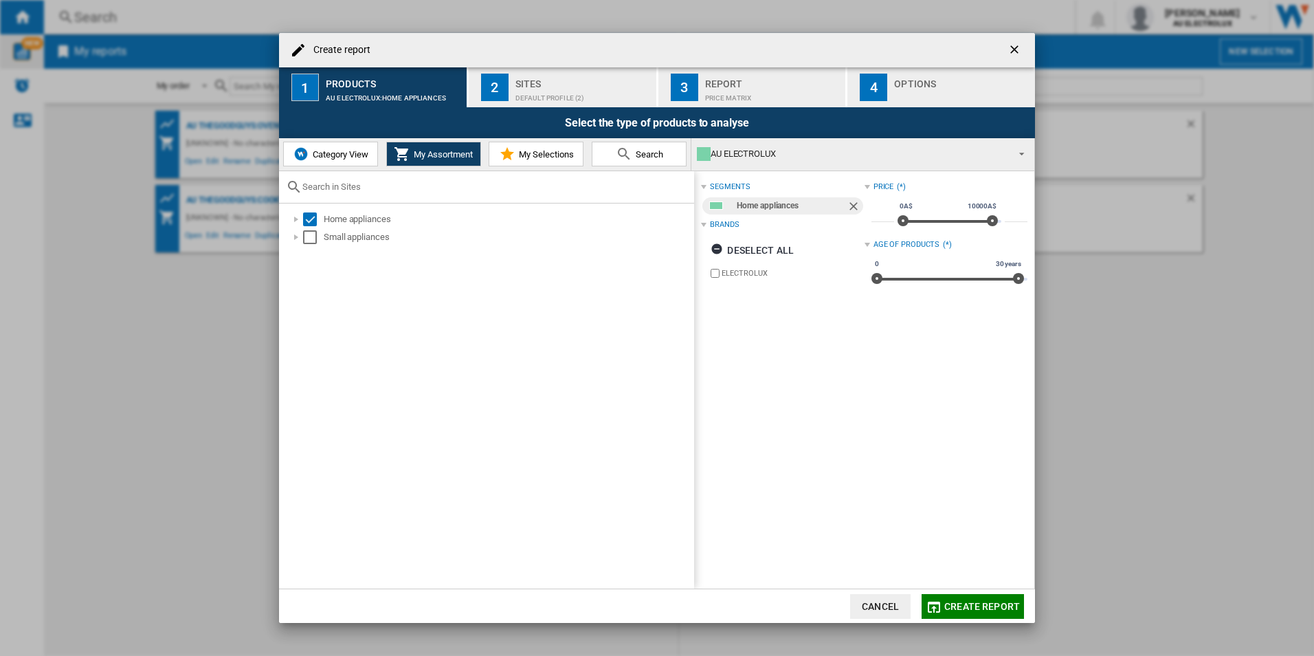
click at [515, 159] on md-icon at bounding box center [507, 154] width 16 height 16
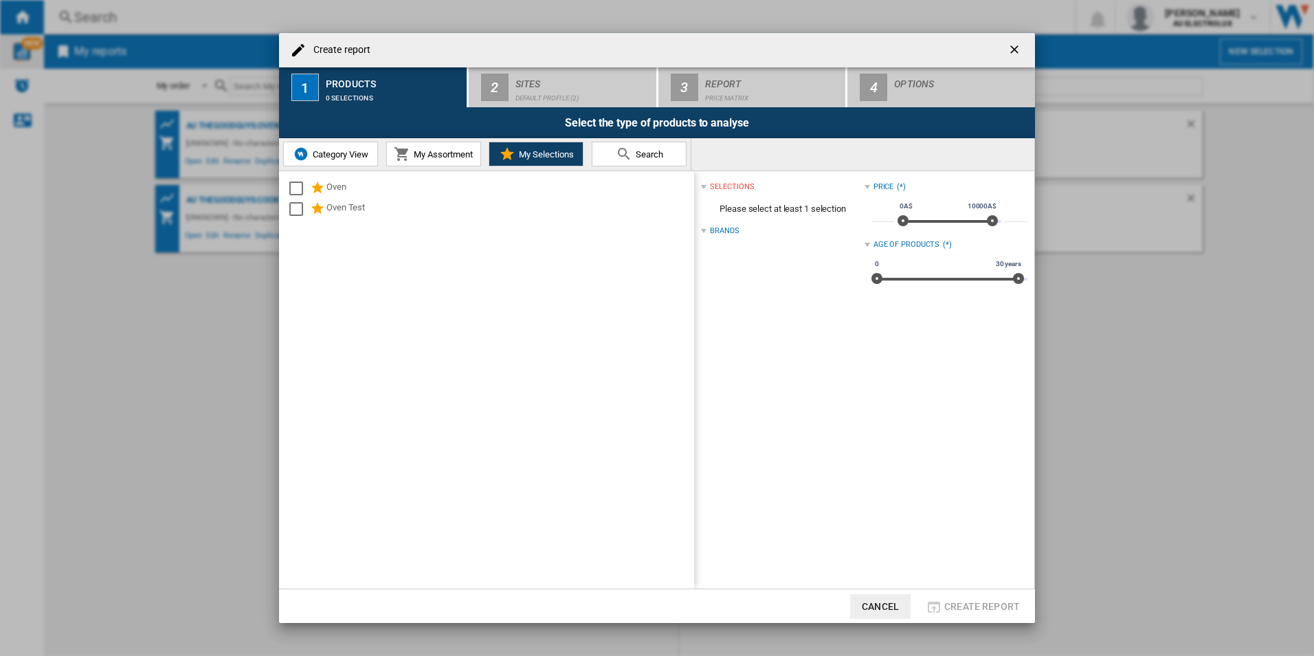
click at [432, 159] on span "My Assortment" at bounding box center [441, 154] width 63 height 10
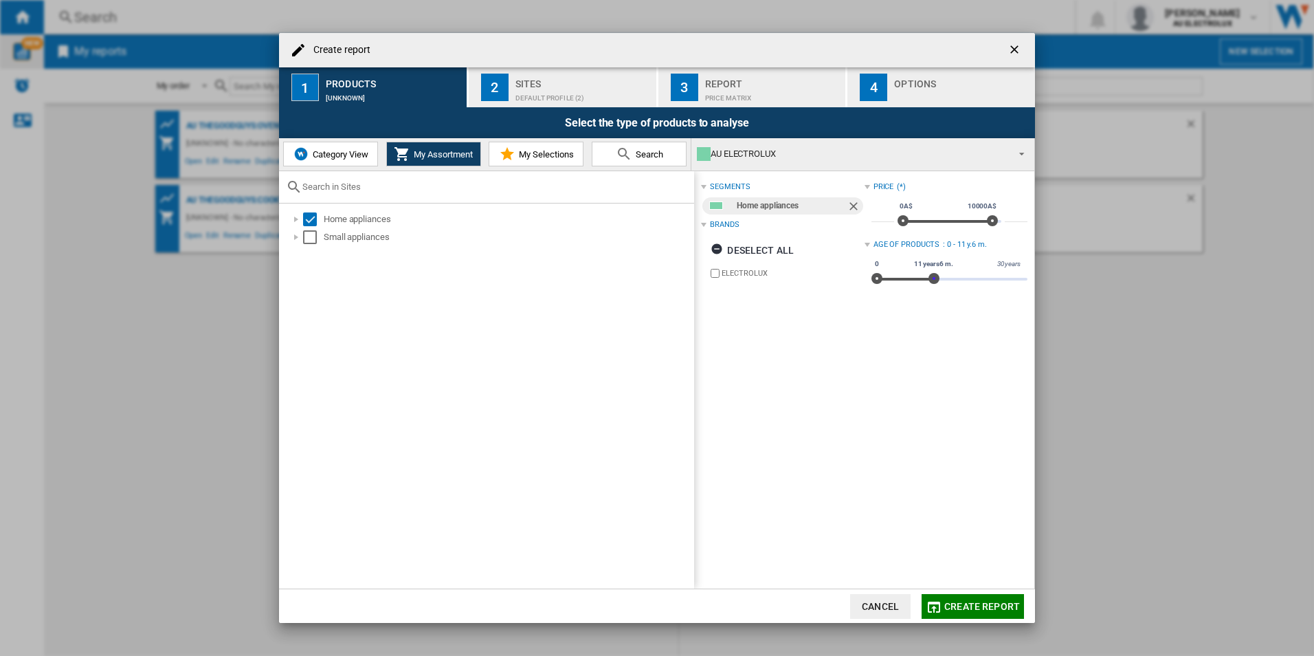
drag, startPoint x: 973, startPoint y: 283, endPoint x: 930, endPoint y: 291, distance: 43.4
click at [930, 291] on div "Price (*) * 0A$ 10000A$ 0A$ 10000A$ ***** Age of products : 0 - 11 y.6 m. 0 30 …" at bounding box center [946, 235] width 163 height 114
type input "****"
drag, startPoint x: 989, startPoint y: 223, endPoint x: 926, endPoint y: 228, distance: 63.5
click at [926, 223] on div "0A$ 10000A$ 0A$ 2990A$ 0A$ - 2990A$" at bounding box center [950, 221] width 104 height 3
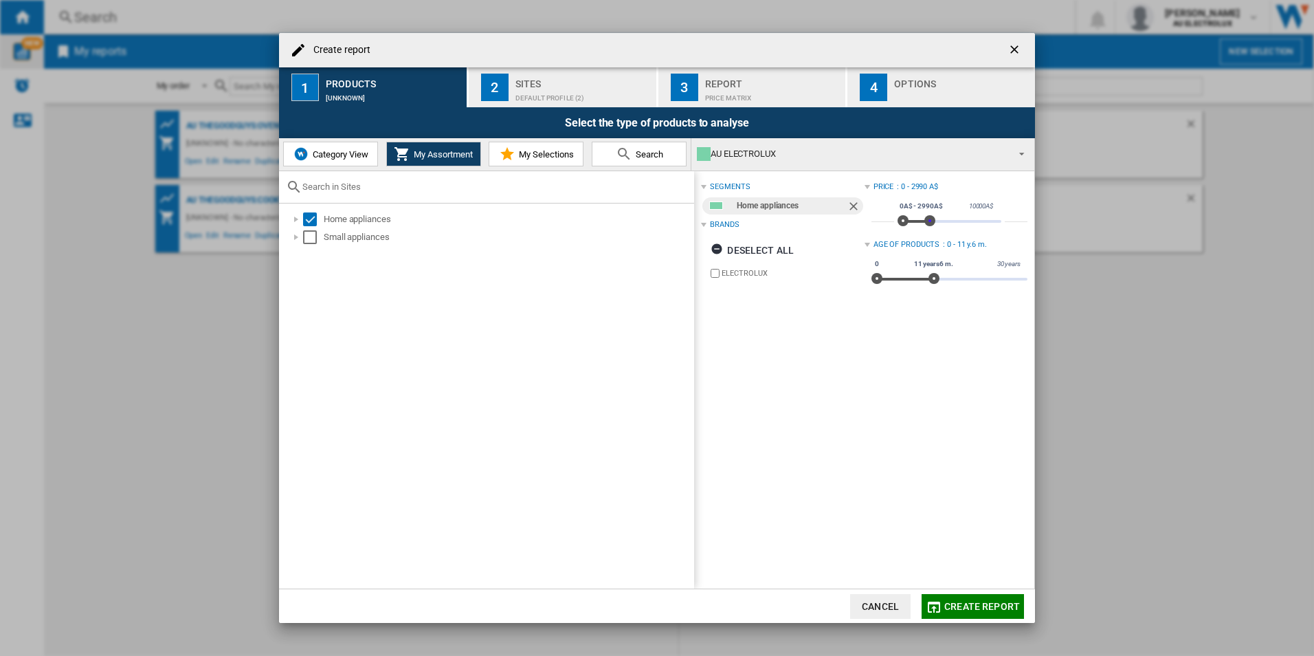
click at [1004, 604] on span "Create report" at bounding box center [983, 606] width 76 height 11
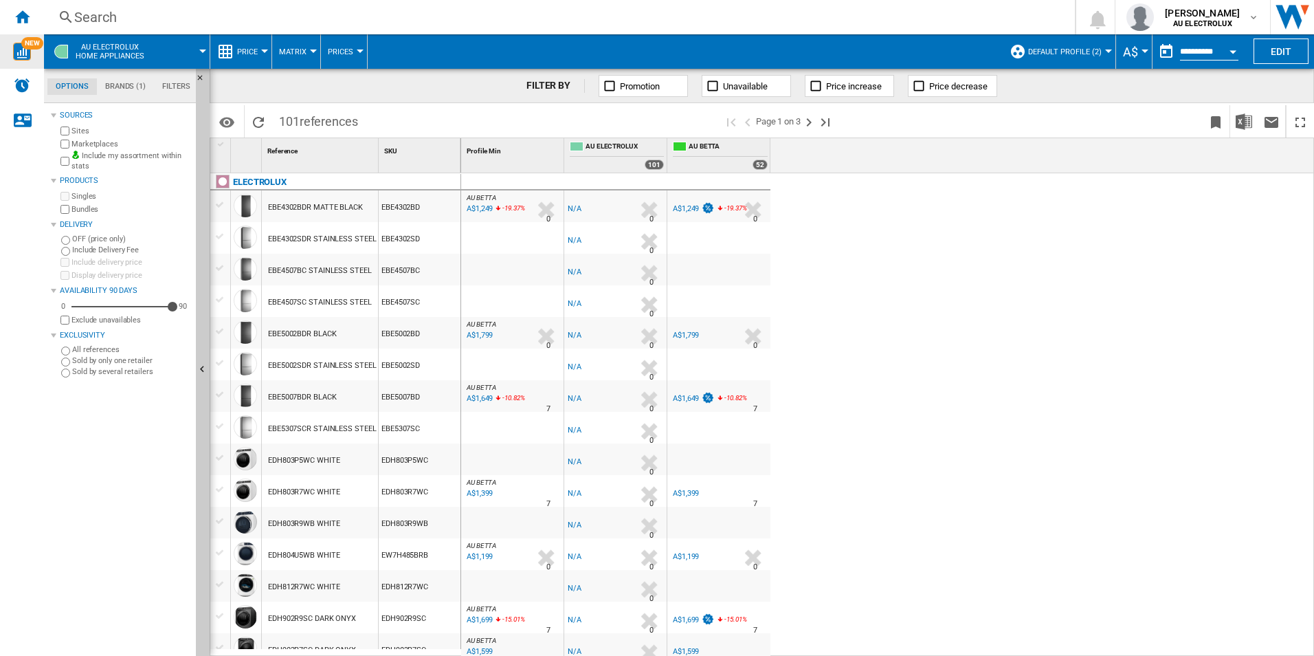
click at [1104, 54] on button "Default profile (2)" at bounding box center [1068, 51] width 80 height 34
click at [1104, 54] on md-backdrop at bounding box center [657, 328] width 1314 height 656
